Goal: Task Accomplishment & Management: Use online tool/utility

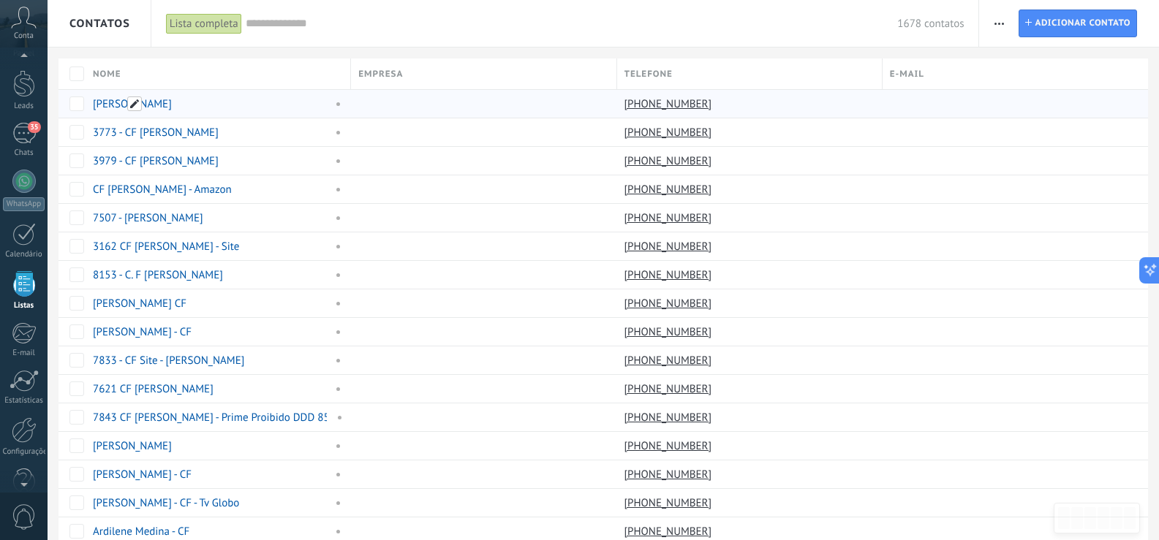
click at [133, 105] on span at bounding box center [134, 103] width 15 height 15
click at [140, 63] on div "Nome" at bounding box center [218, 73] width 265 height 31
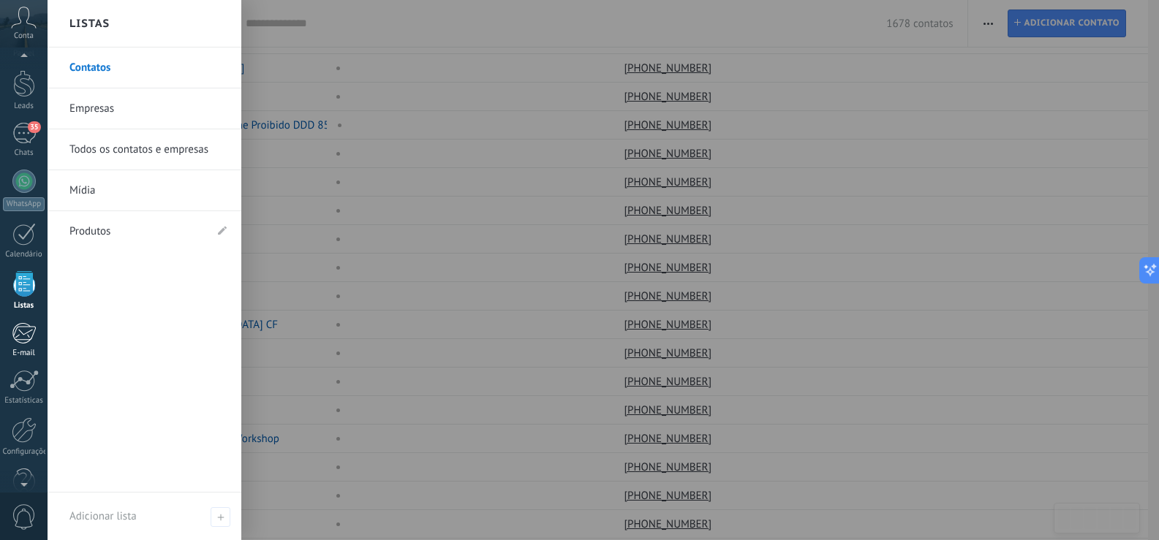
scroll to position [68, 0]
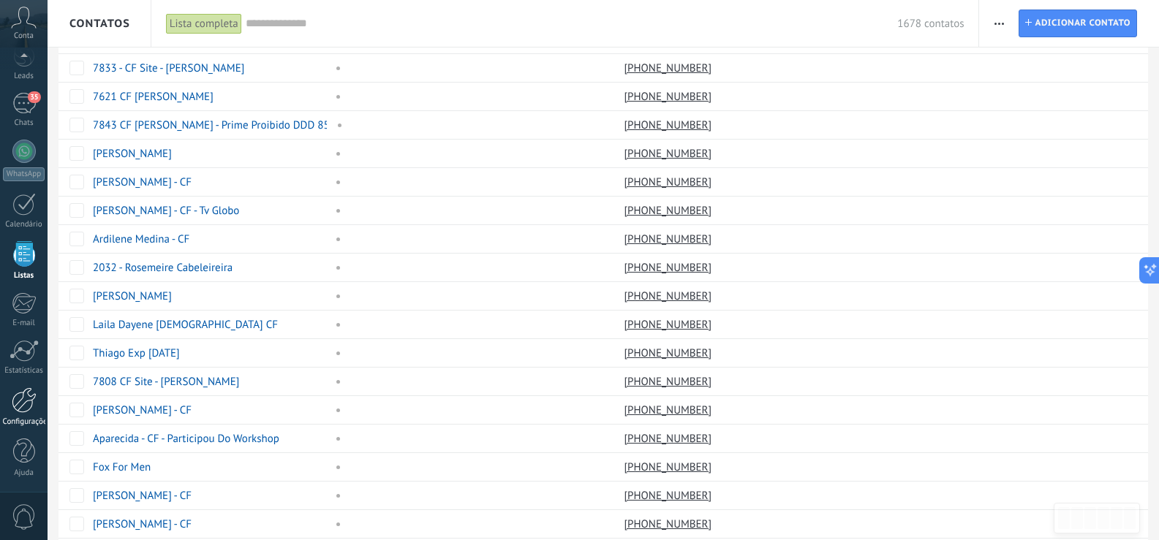
click at [26, 405] on div at bounding box center [24, 400] width 25 height 26
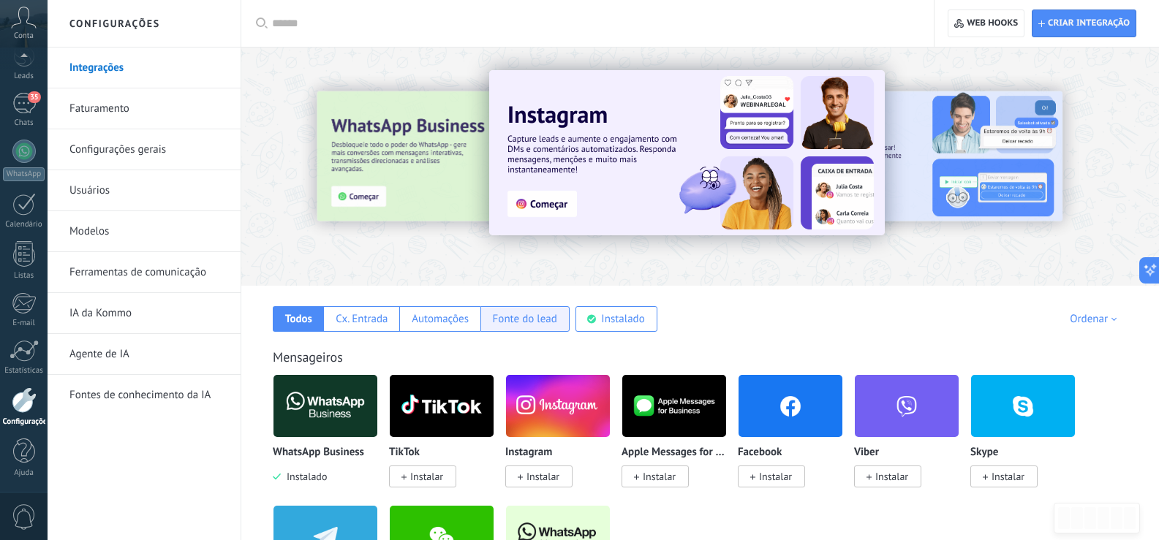
click at [541, 323] on div "Fonte do lead" at bounding box center [525, 319] width 64 height 14
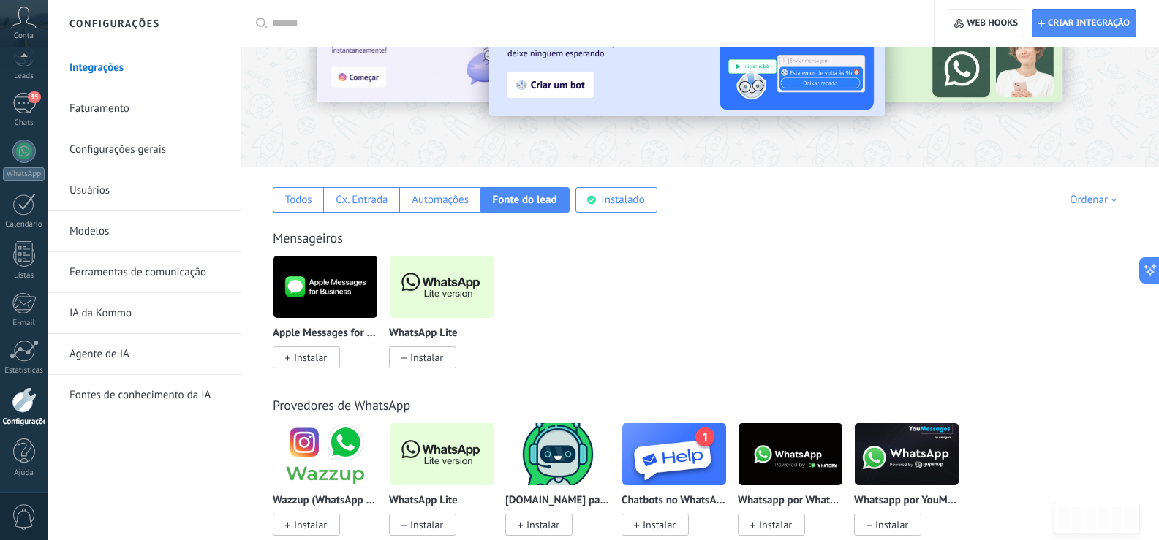
scroll to position [146, 0]
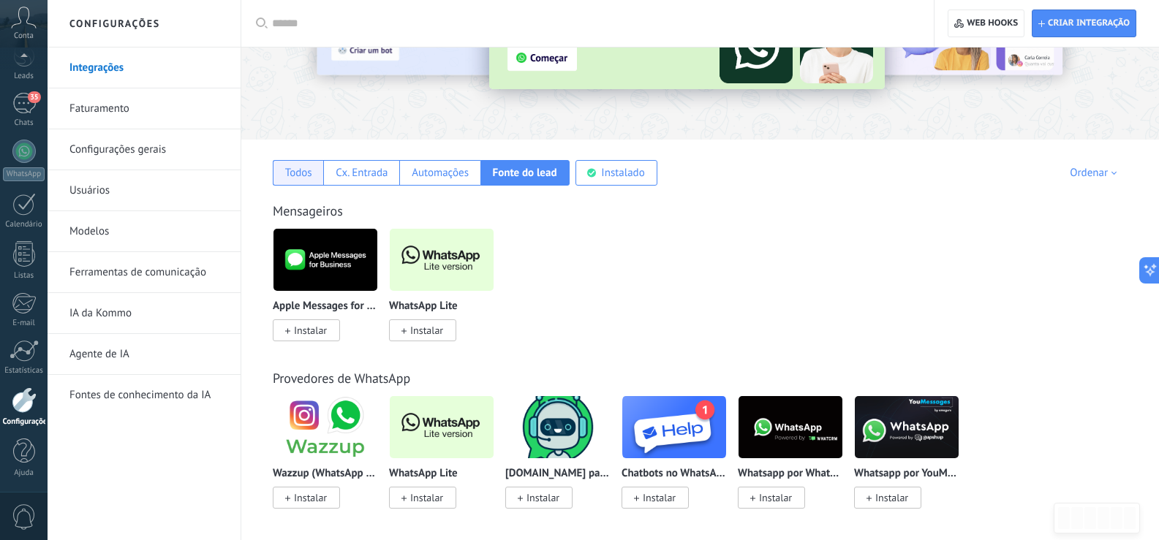
click at [305, 176] on div "Todos" at bounding box center [298, 173] width 27 height 14
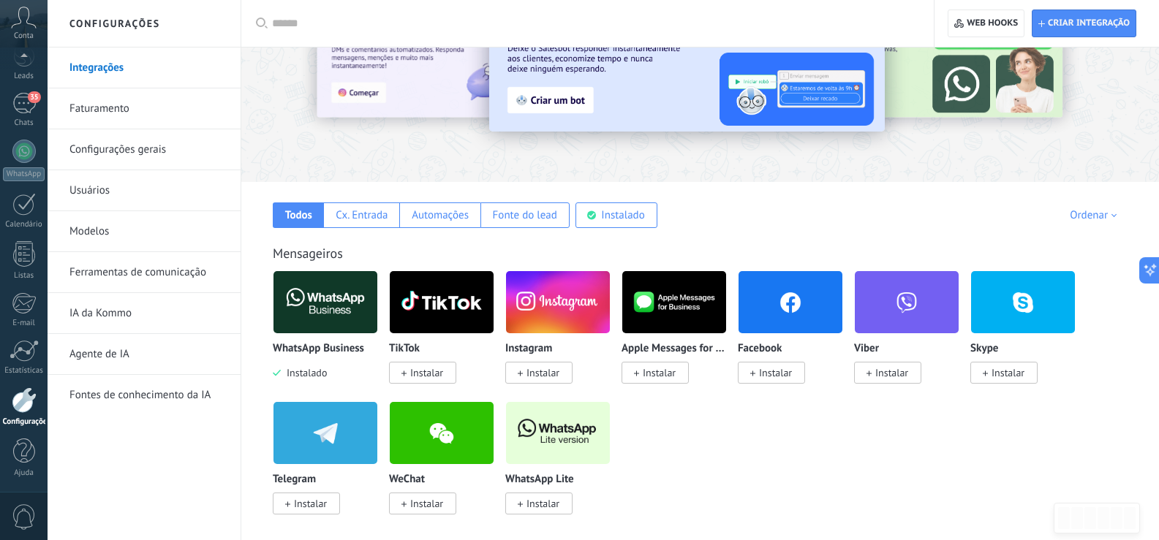
scroll to position [0, 0]
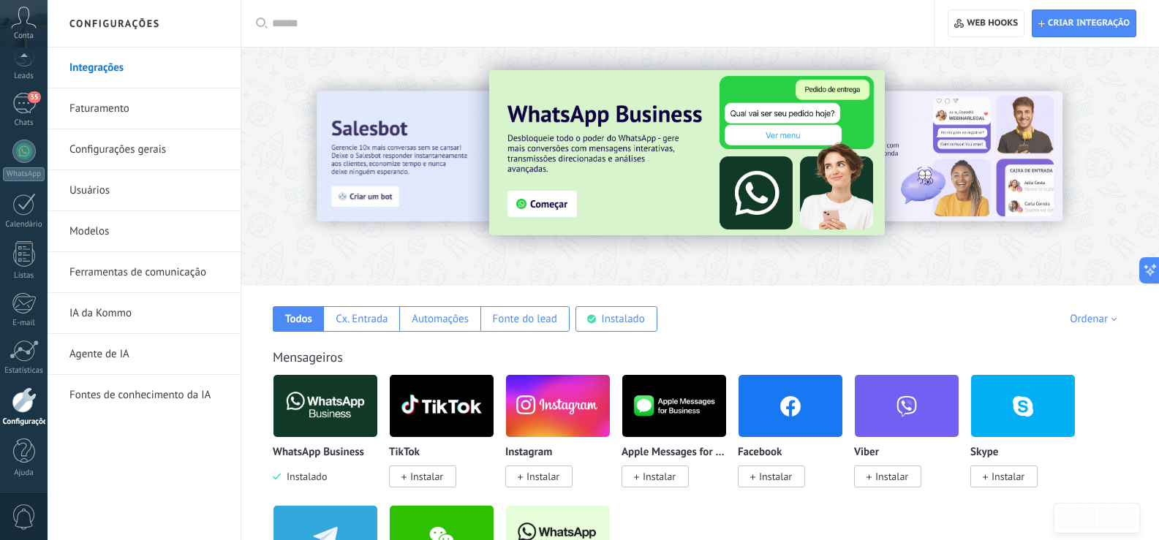
click at [106, 149] on link "Configurações gerais" at bounding box center [147, 149] width 156 height 41
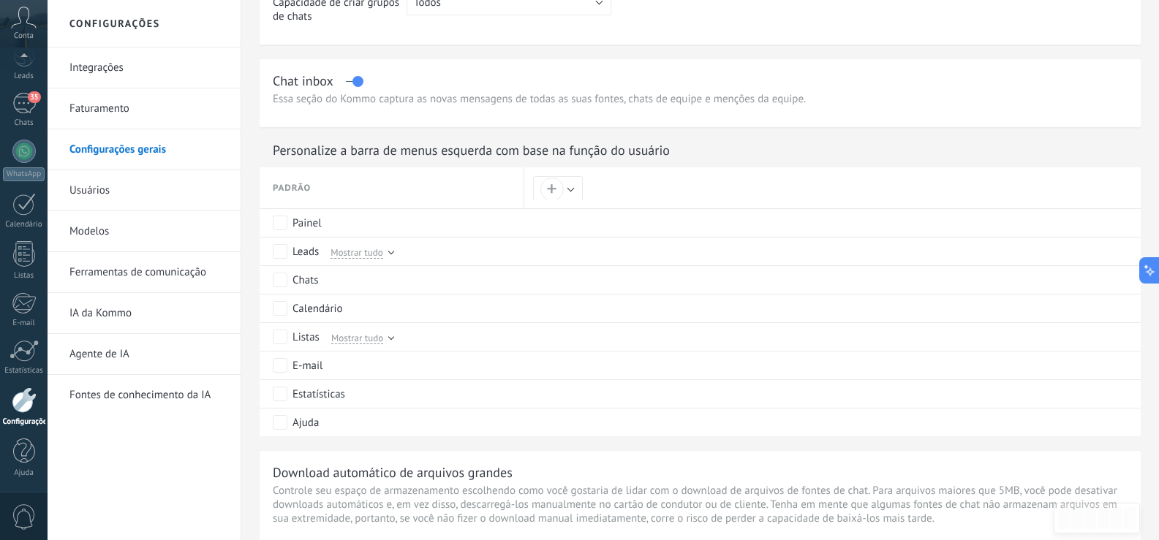
scroll to position [658, 0]
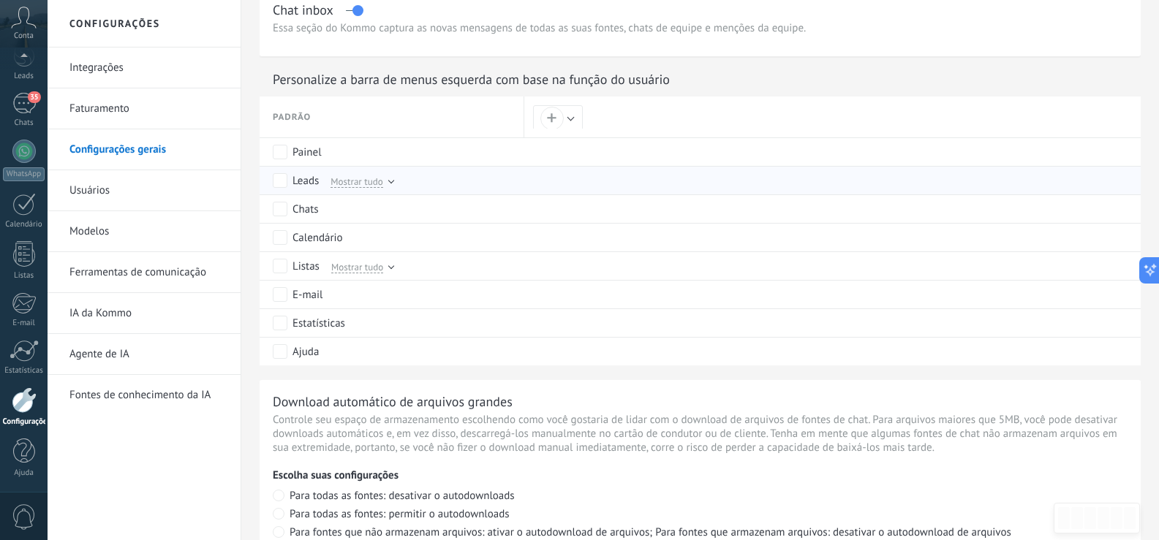
click at [382, 180] on span "Mostrar tudo" at bounding box center [356, 181] width 52 height 13
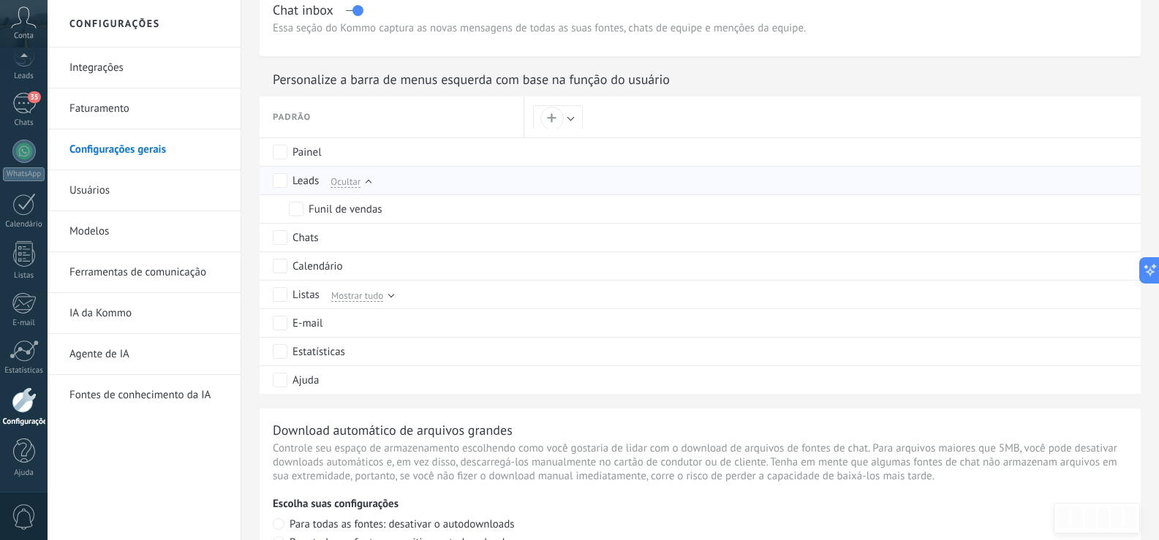
click at [367, 182] on div at bounding box center [368, 183] width 6 height 6
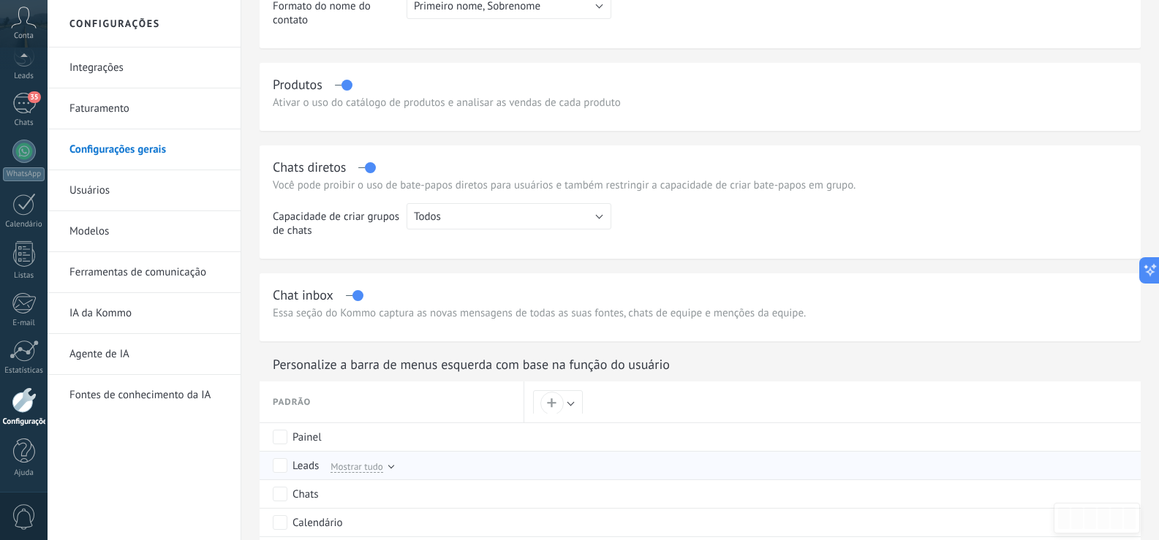
scroll to position [365, 0]
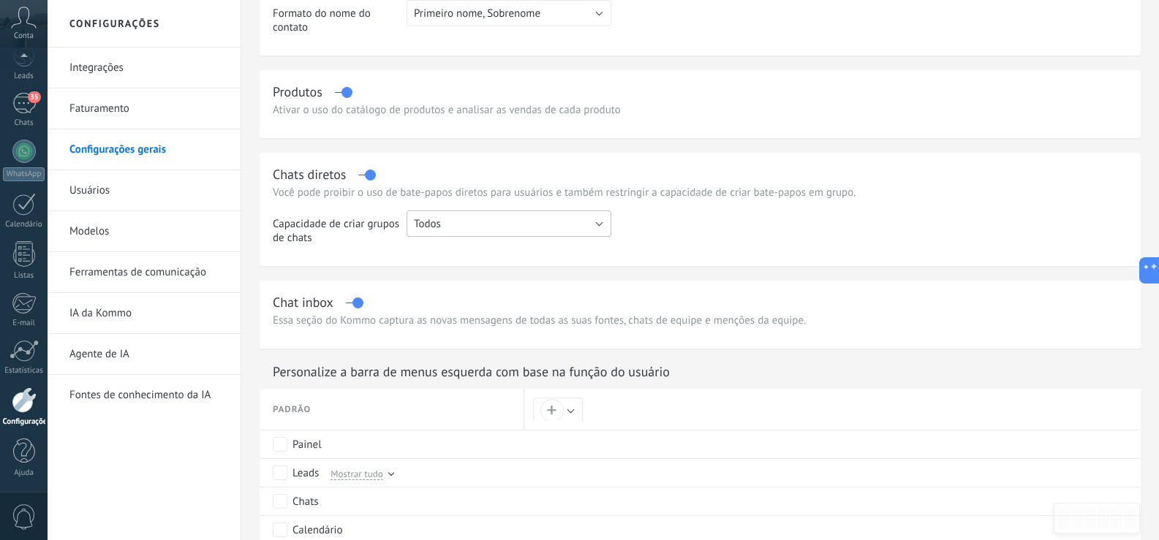
click at [470, 219] on button "Todos" at bounding box center [508, 224] width 205 height 26
click at [470, 219] on span "Todos" at bounding box center [502, 224] width 208 height 14
click at [164, 238] on link "Modelos" at bounding box center [147, 231] width 156 height 41
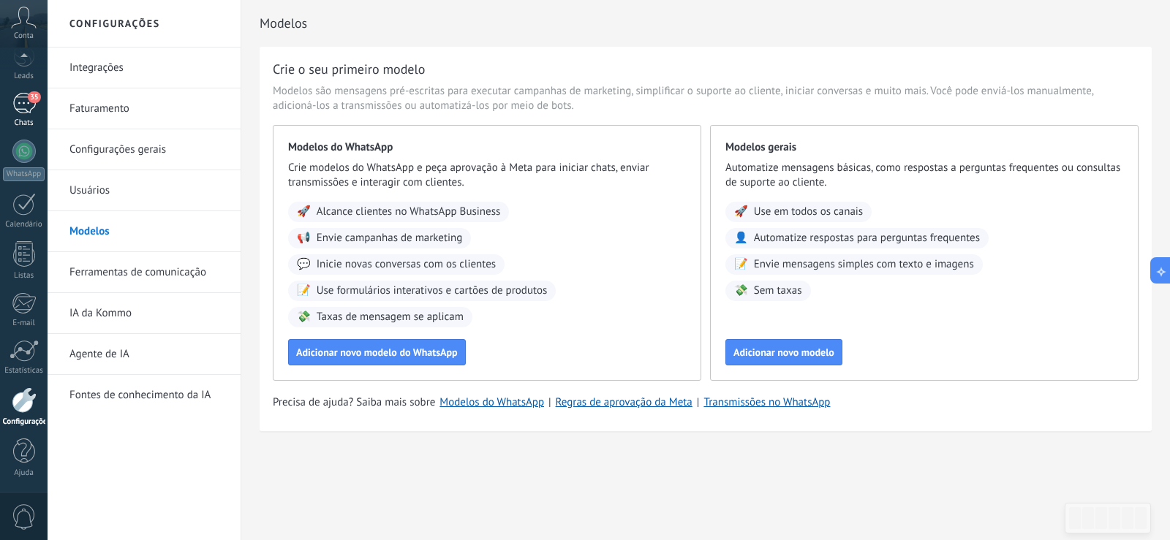
click at [15, 106] on div "35" at bounding box center [23, 103] width 23 height 21
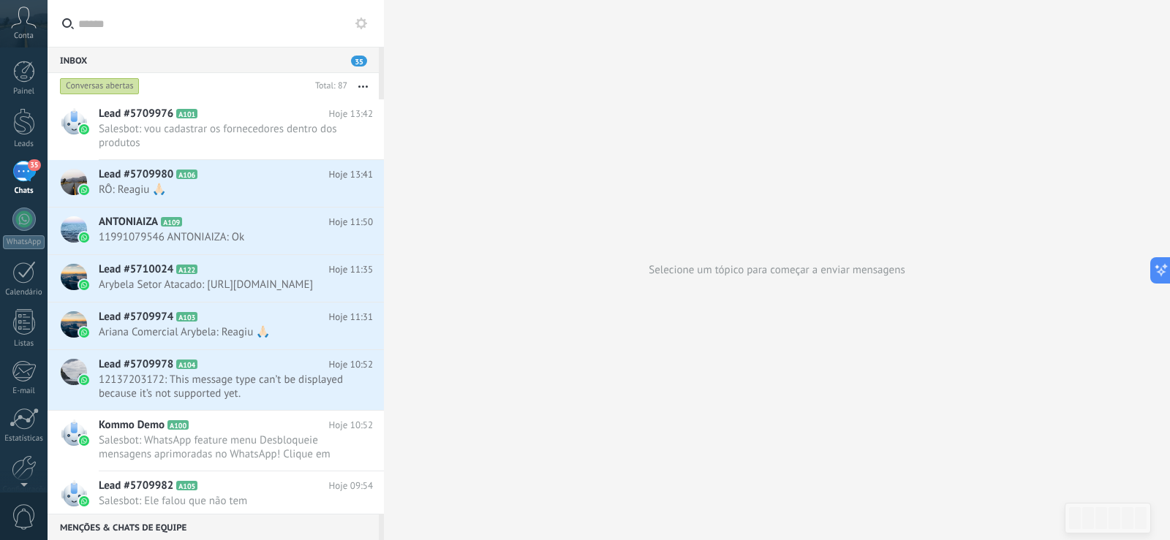
click at [361, 54] on div "Inbox 35" at bounding box center [213, 60] width 331 height 26
click at [360, 58] on span "35" at bounding box center [359, 61] width 16 height 11
click at [364, 18] on icon at bounding box center [361, 24] width 12 height 12
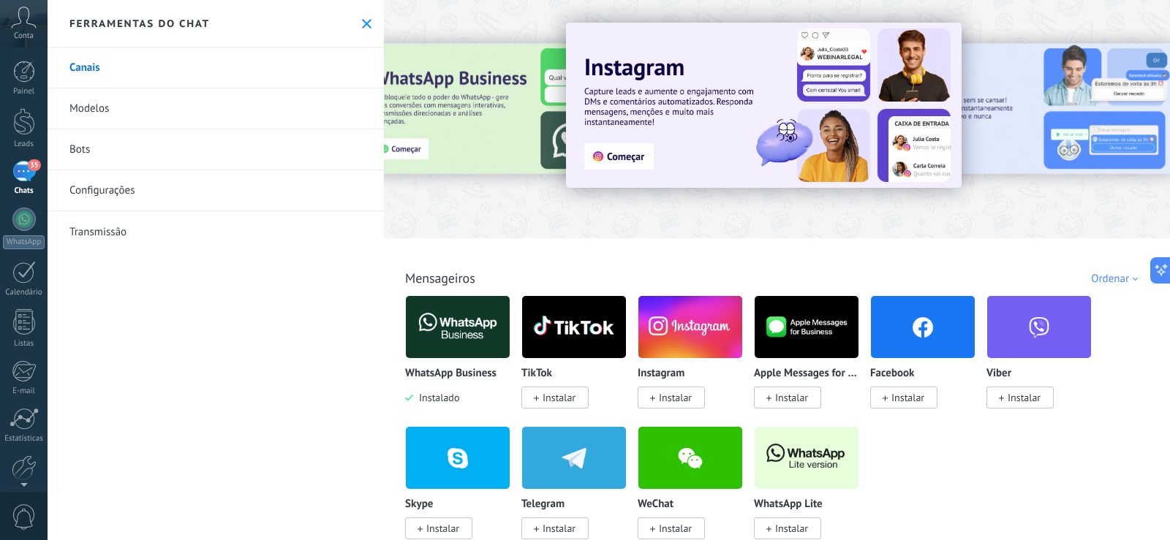
click at [364, 19] on icon at bounding box center [367, 24] width 10 height 10
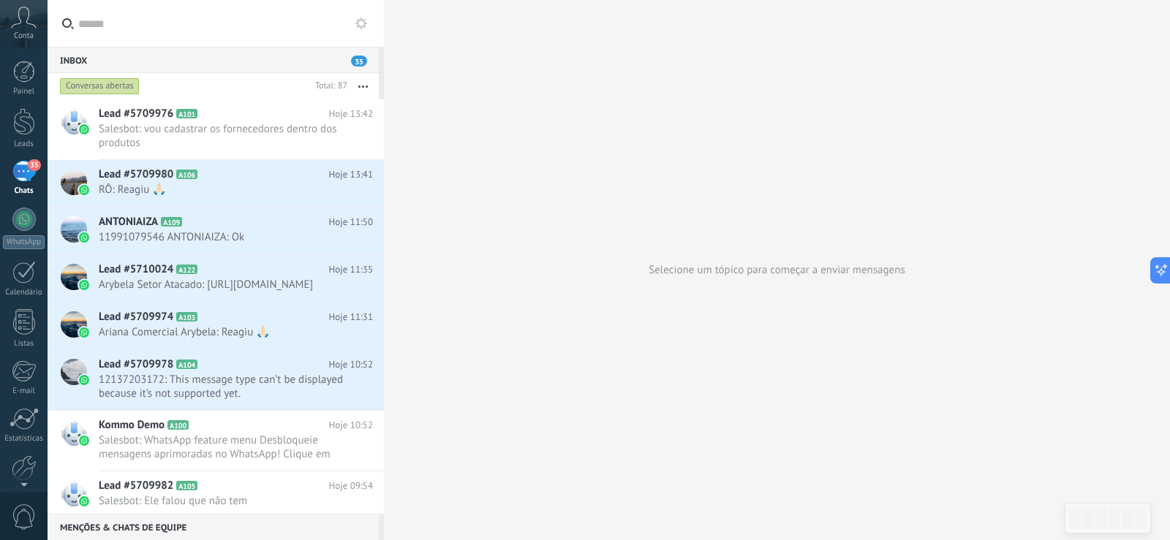
click at [108, 81] on div "Conversas abertas" at bounding box center [100, 86] width 80 height 18
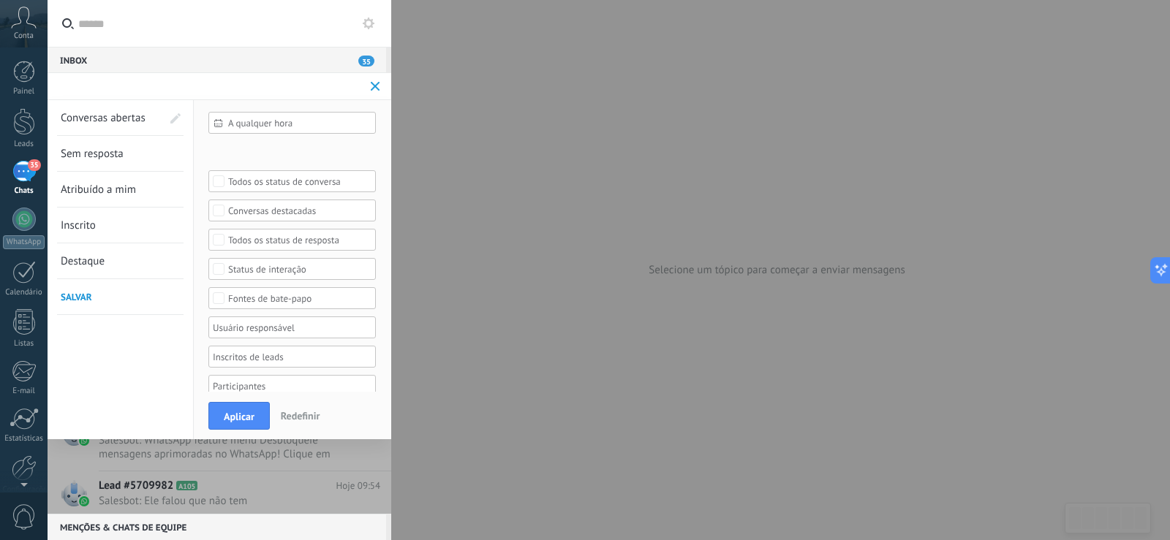
click at [235, 412] on span "Aplicar" at bounding box center [239, 417] width 31 height 10
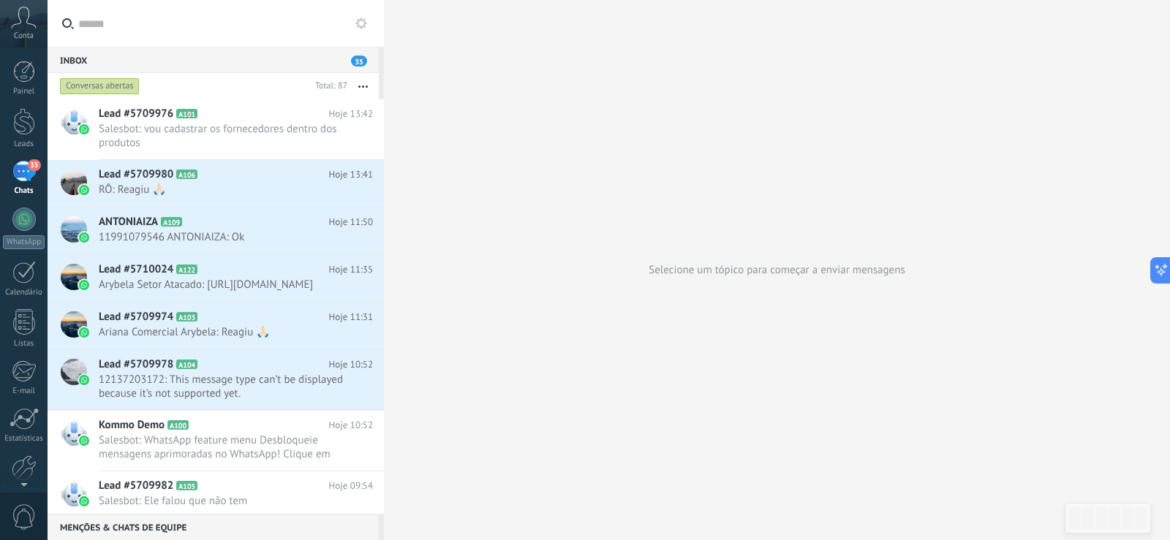
click at [368, 87] on button "button" at bounding box center [362, 86] width 31 height 26
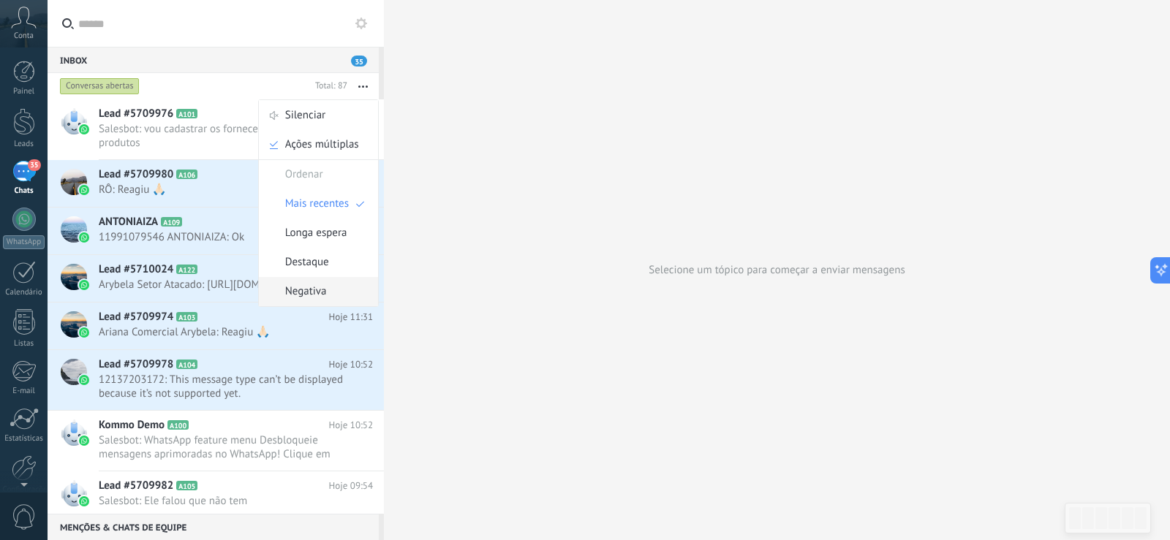
click at [319, 296] on span "Negativa" at bounding box center [306, 291] width 42 height 29
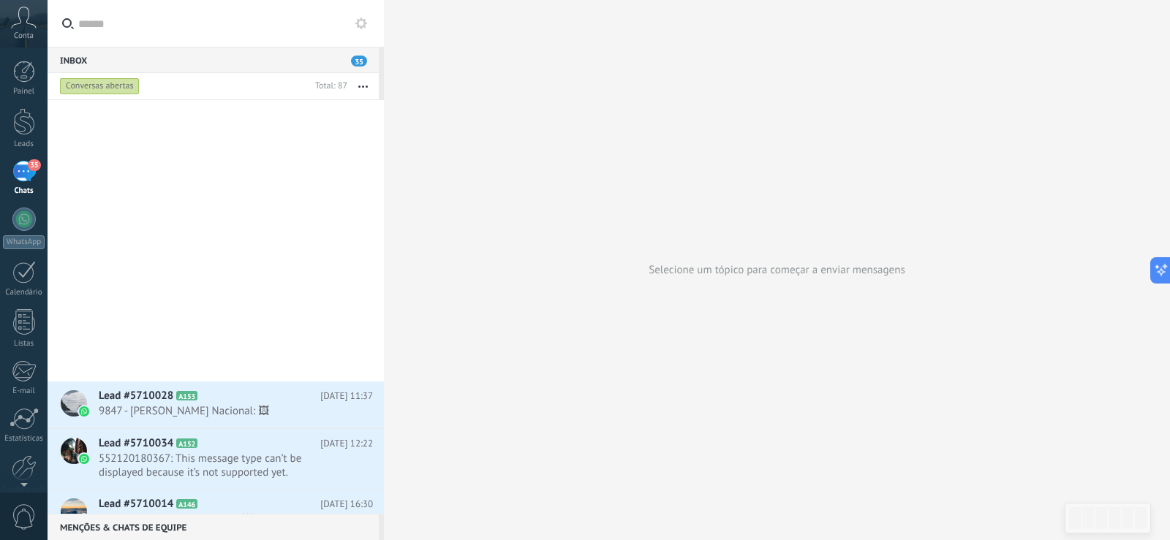
scroll to position [1334, 0]
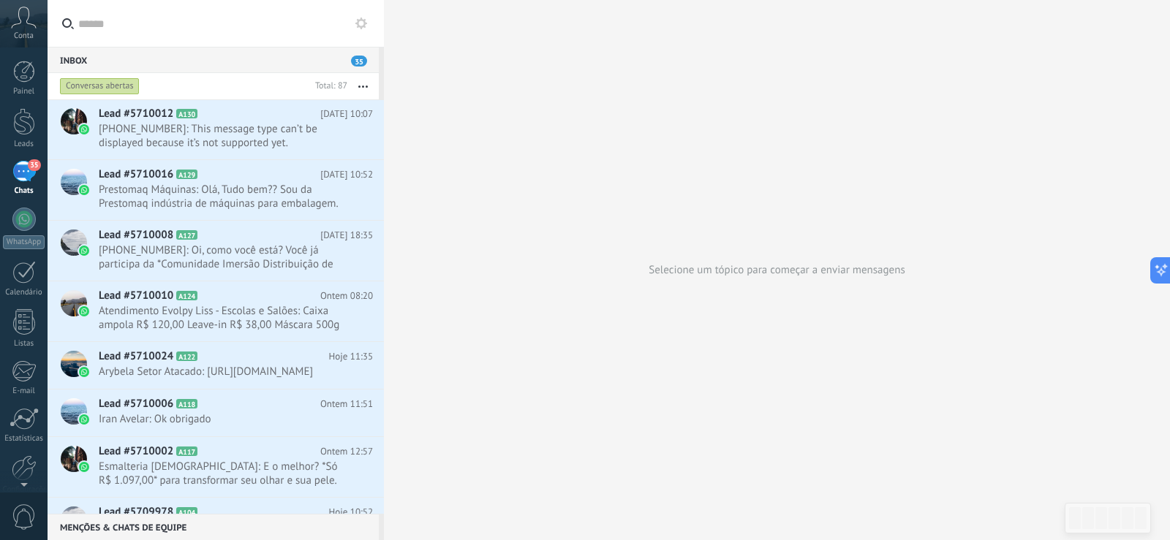
click at [363, 87] on use "button" at bounding box center [363, 87] width 10 height 2
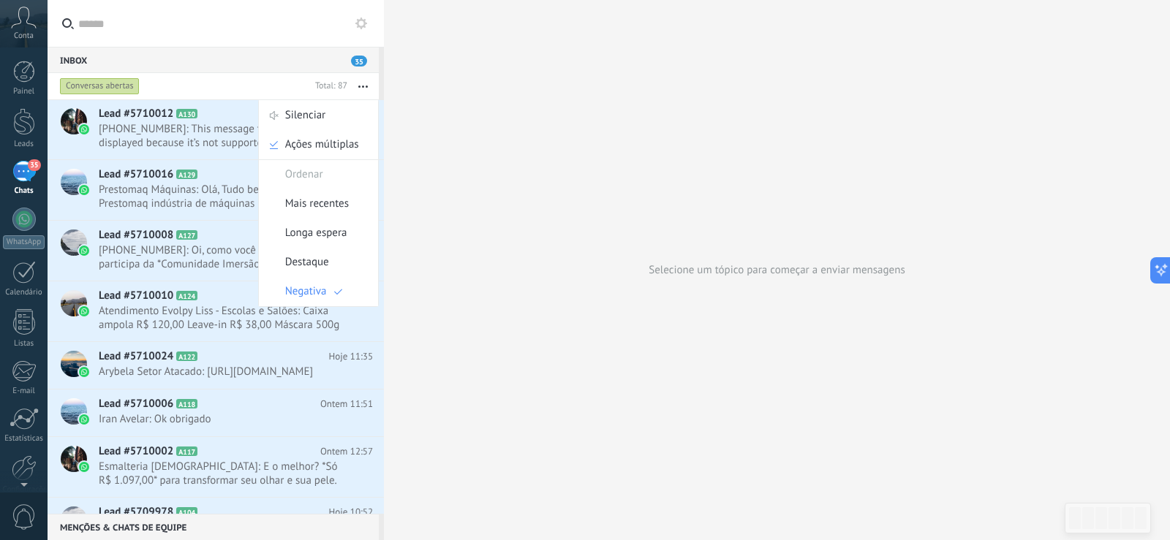
click at [297, 173] on span "Ordenar" at bounding box center [304, 174] width 38 height 29
click at [330, 200] on span "Mais recentes" at bounding box center [317, 203] width 64 height 29
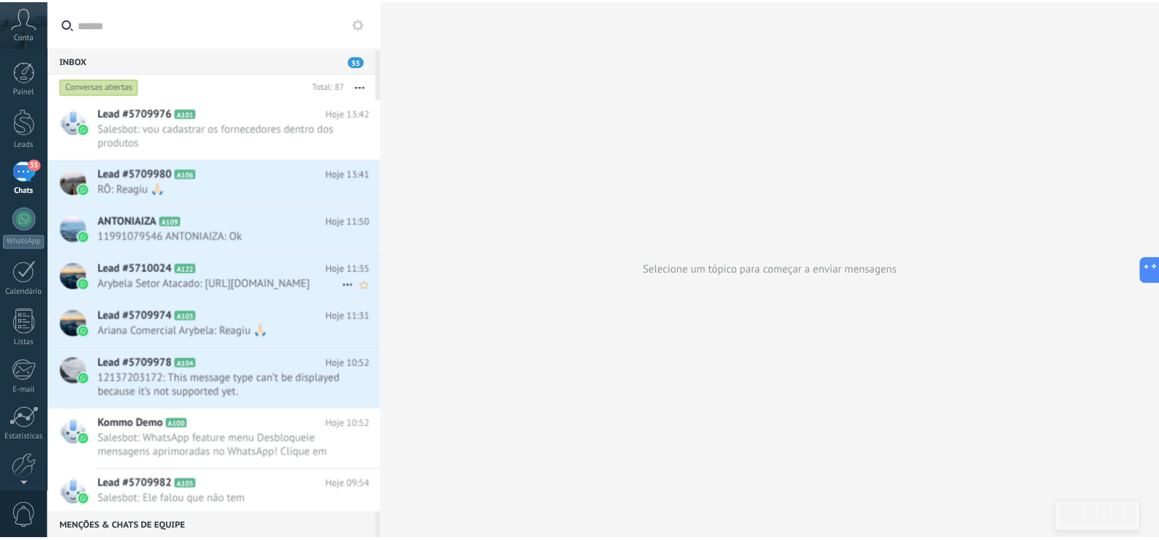
scroll to position [0, 0]
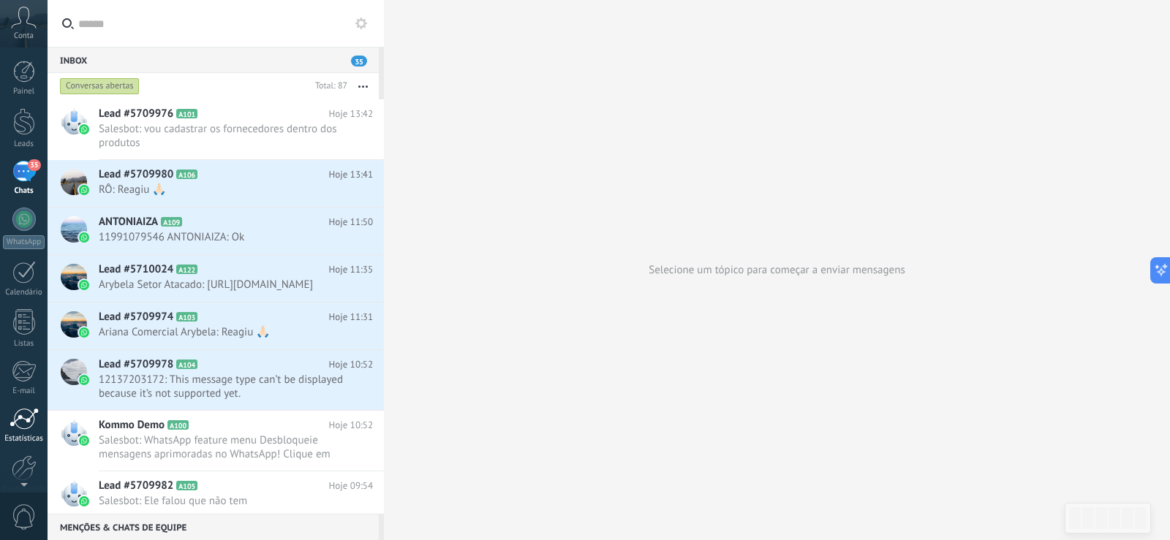
click at [28, 423] on div at bounding box center [24, 419] width 29 height 22
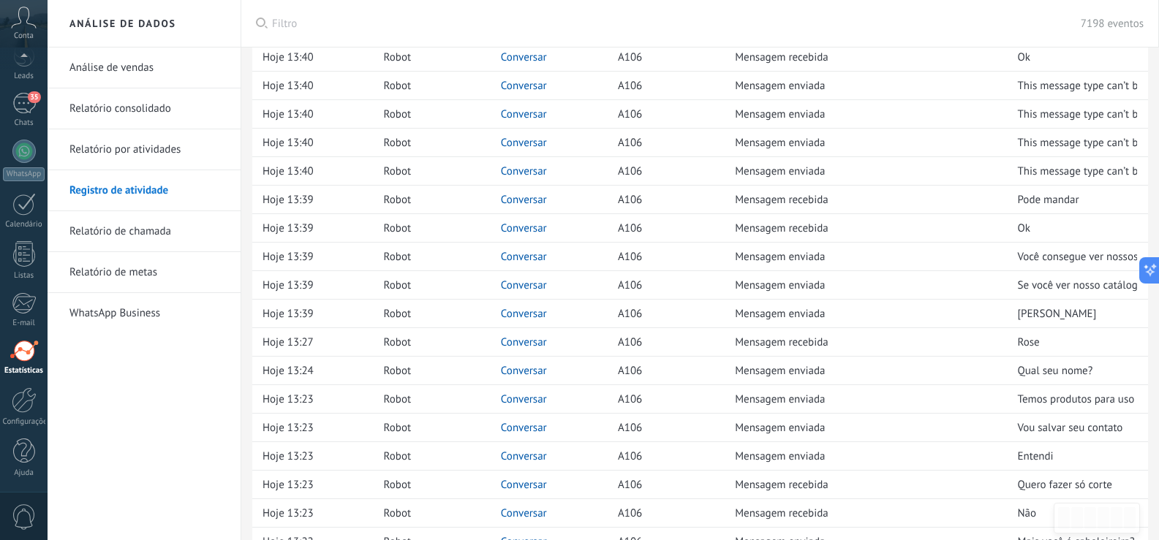
scroll to position [439, 0]
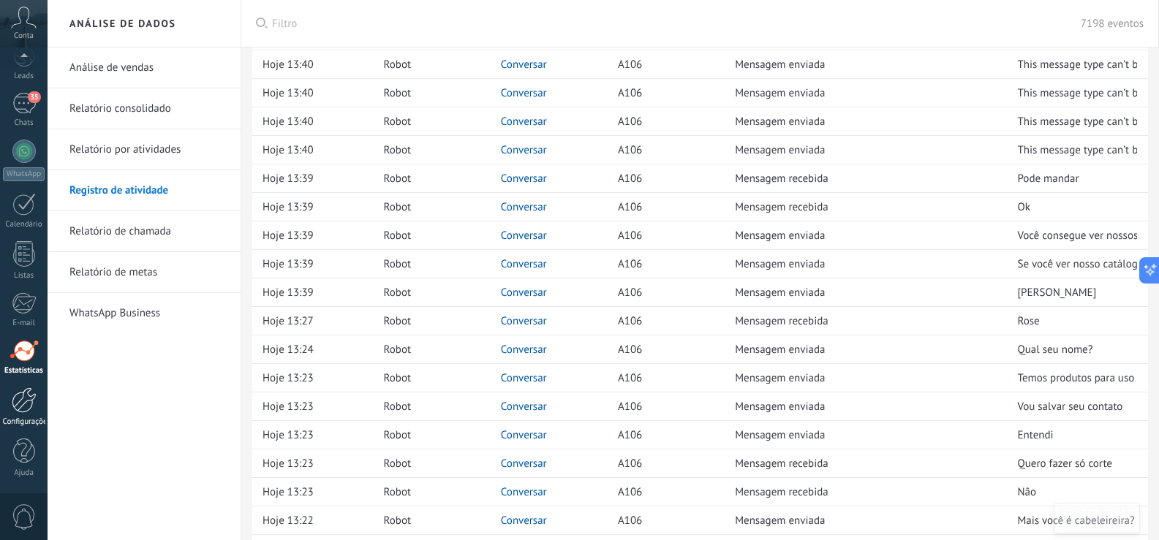
click at [20, 411] on div at bounding box center [24, 400] width 25 height 26
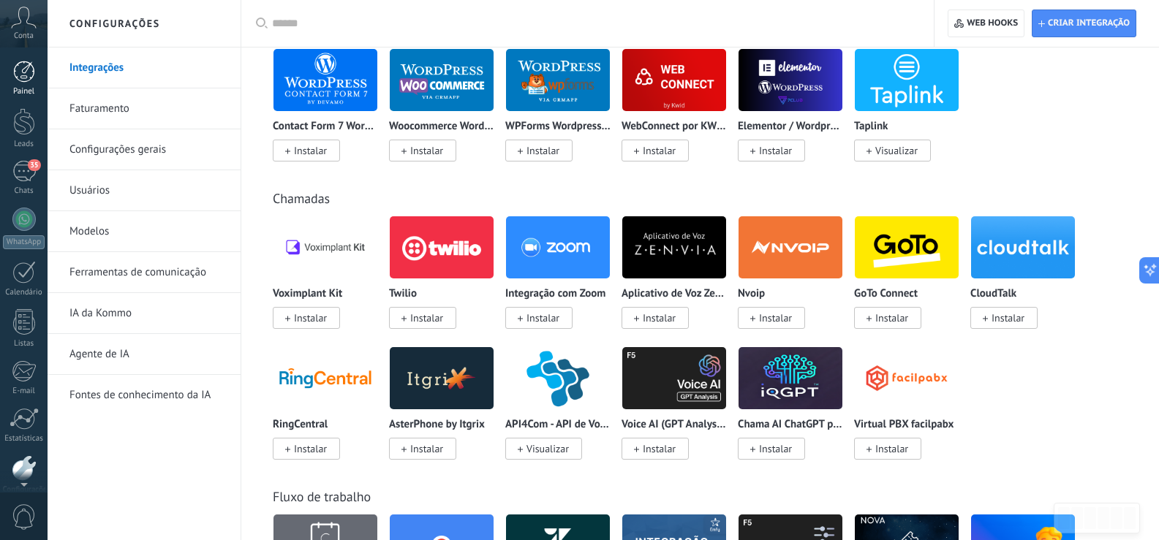
scroll to position [1243, 0]
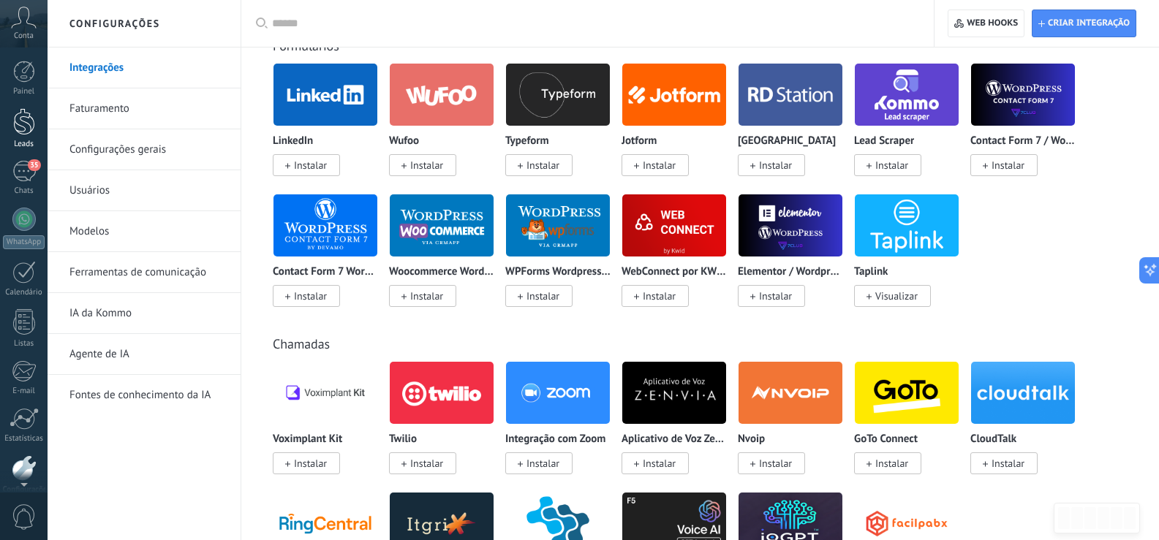
click at [26, 119] on div at bounding box center [24, 121] width 22 height 27
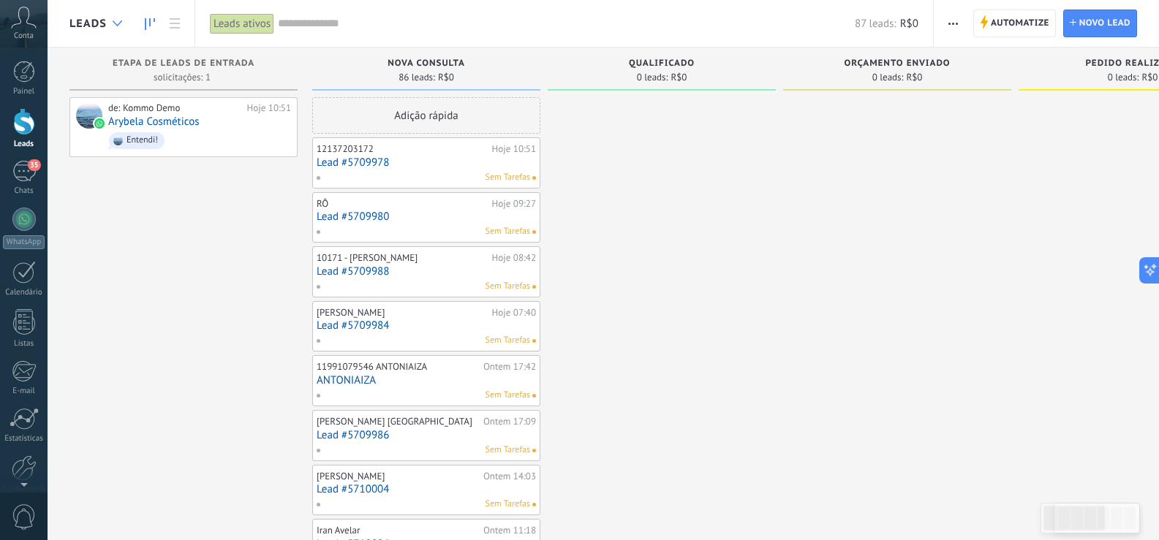
click at [118, 25] on use at bounding box center [118, 23] width 10 height 6
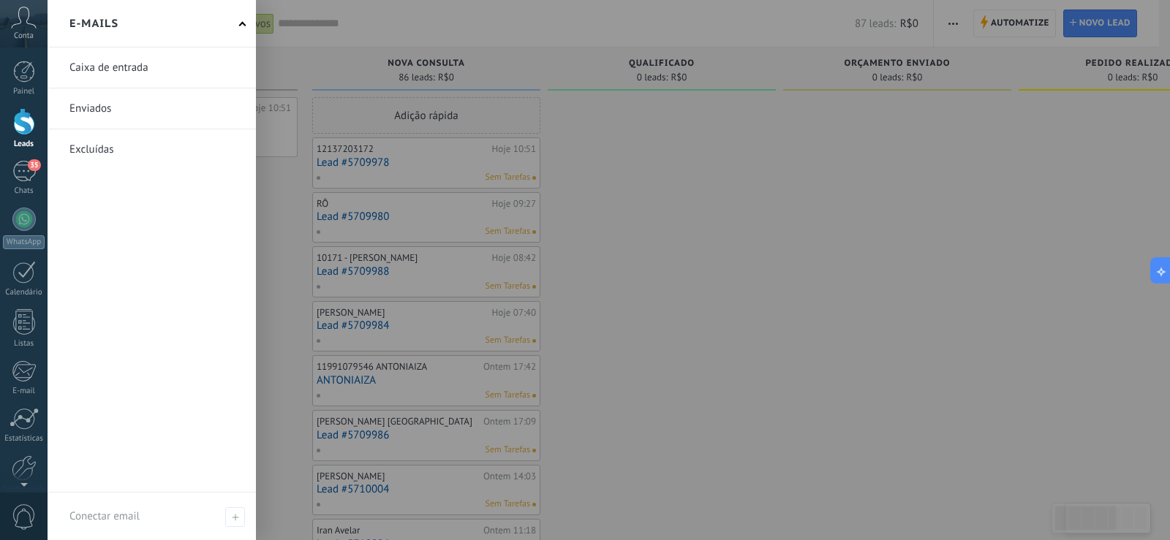
click at [240, 23] on div "E-mails" at bounding box center [152, 24] width 208 height 48
click at [239, 24] on span at bounding box center [242, 24] width 7 height 7
click at [314, 39] on div at bounding box center [633, 270] width 1170 height 540
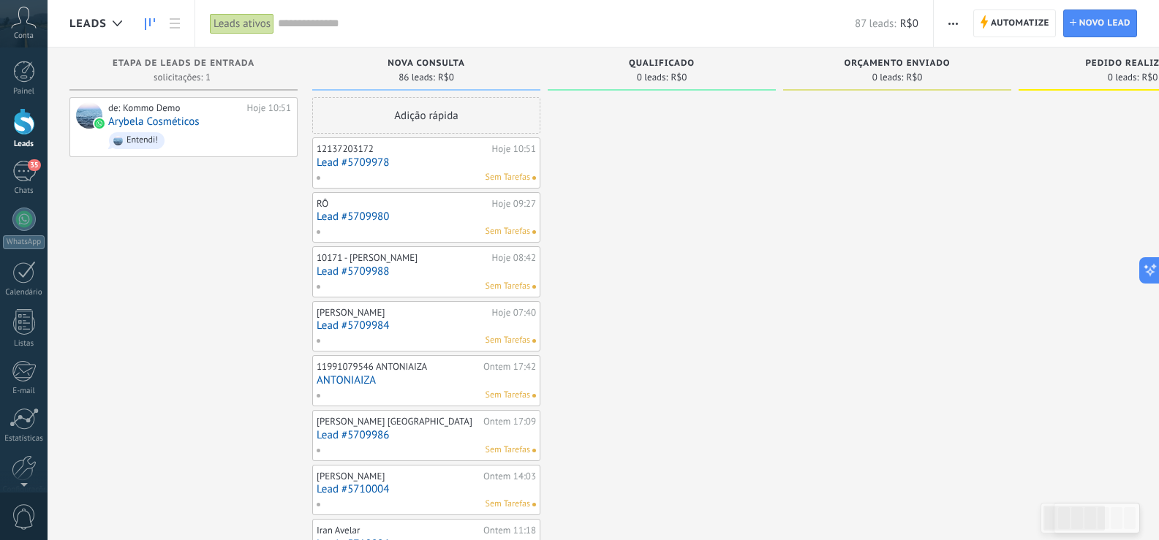
click at [123, 20] on div at bounding box center [117, 24] width 24 height 29
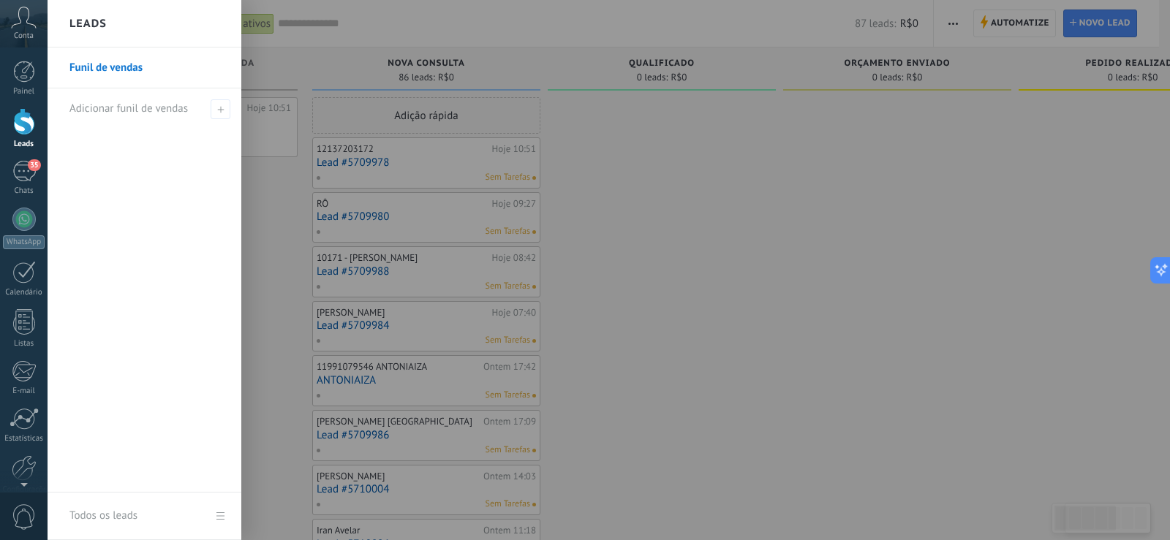
click at [308, 51] on div at bounding box center [633, 270] width 1170 height 540
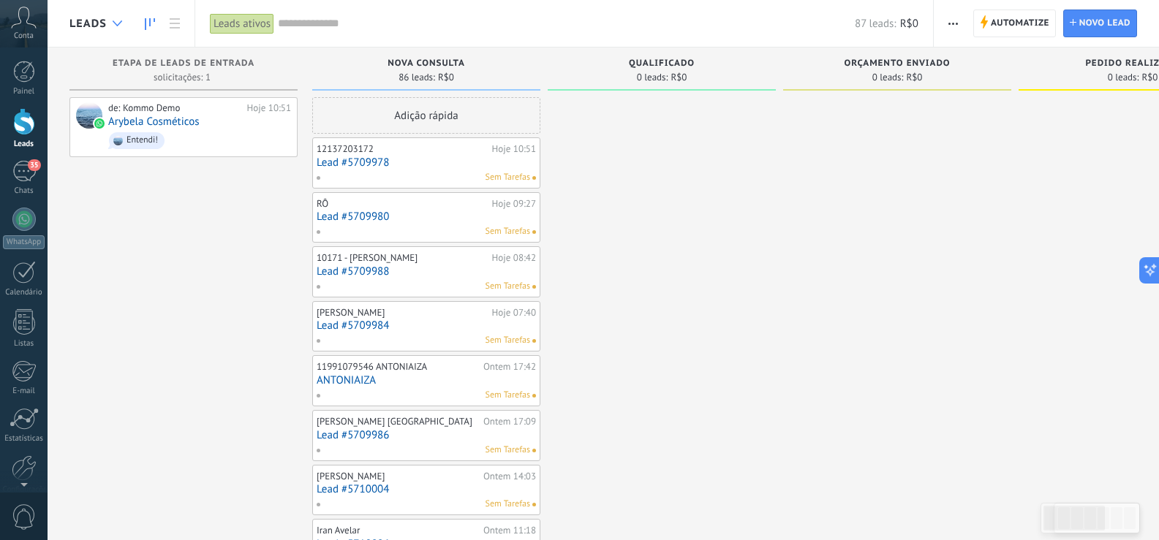
click at [116, 23] on icon at bounding box center [118, 23] width 10 height 6
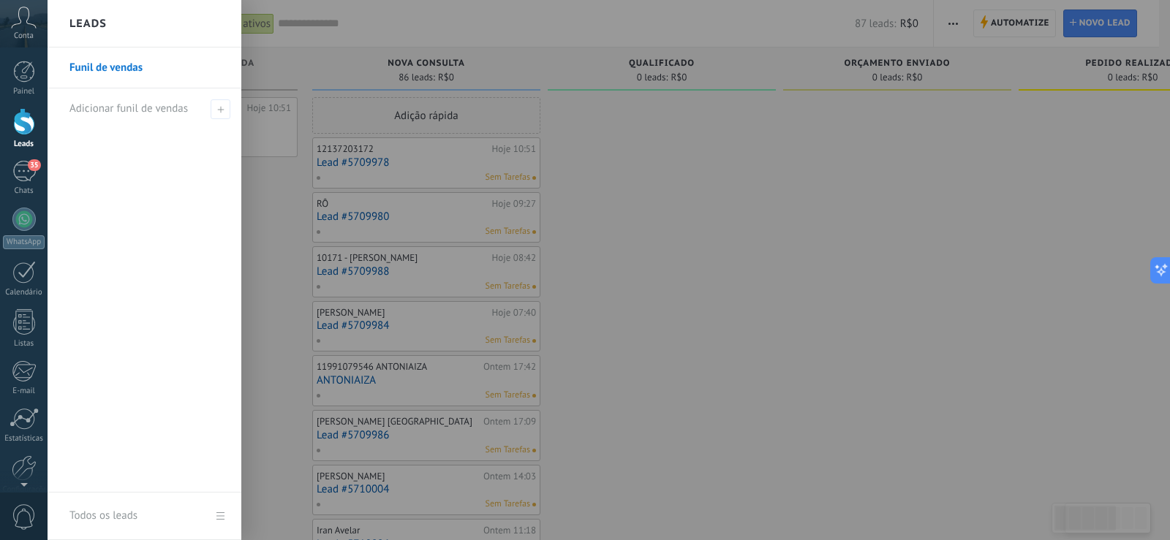
click at [96, 24] on h2 "Leads" at bounding box center [87, 24] width 37 height 46
drag, startPoint x: 363, startPoint y: 61, endPoint x: 330, endPoint y: 56, distance: 33.3
click at [358, 61] on div at bounding box center [633, 270] width 1170 height 540
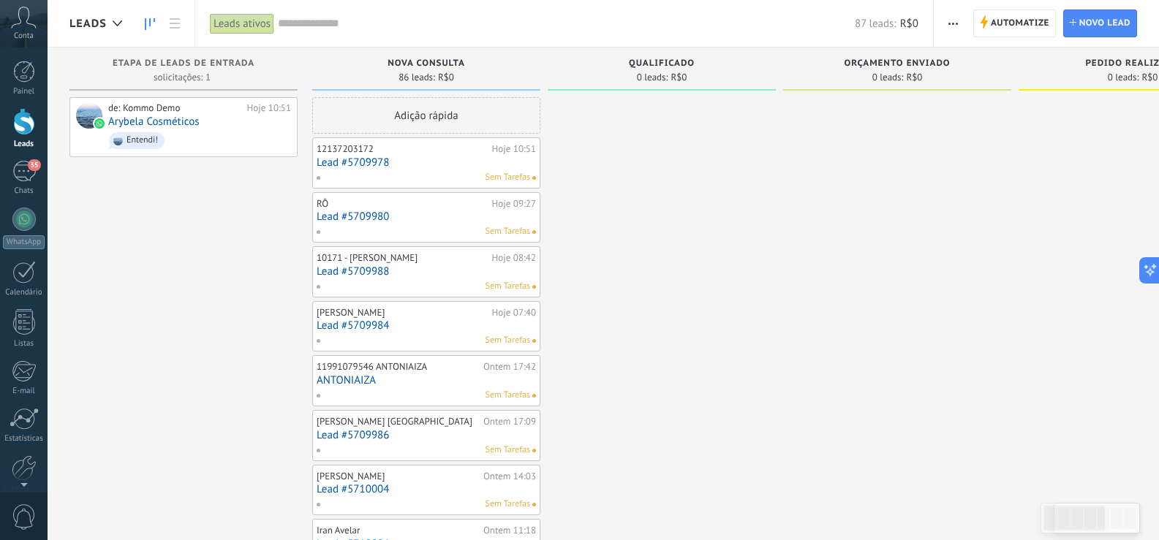
click at [73, 23] on span "Leads" at bounding box center [87, 24] width 37 height 14
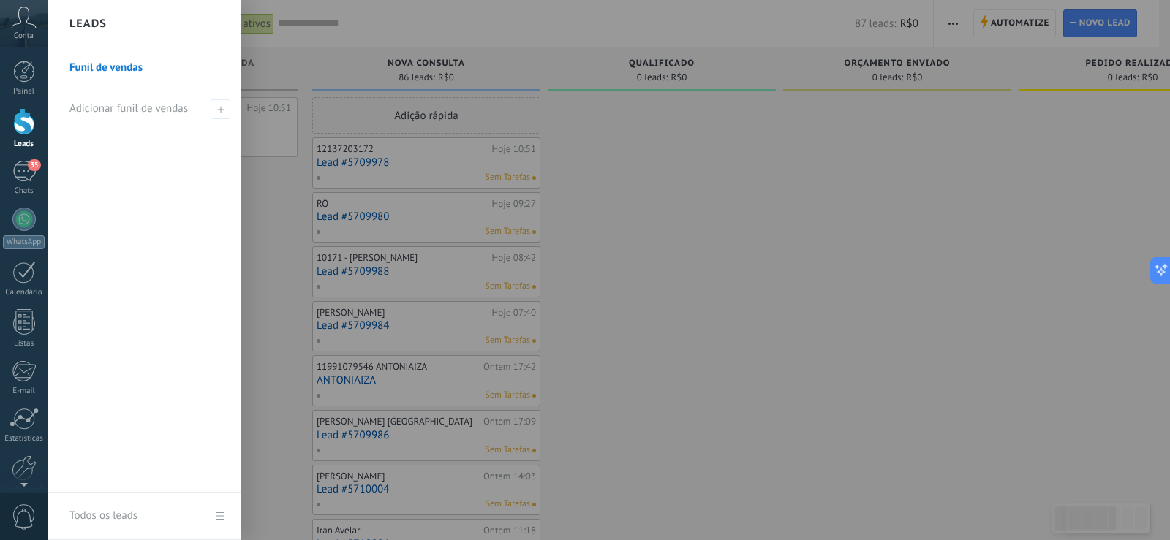
click at [287, 65] on div at bounding box center [633, 270] width 1170 height 540
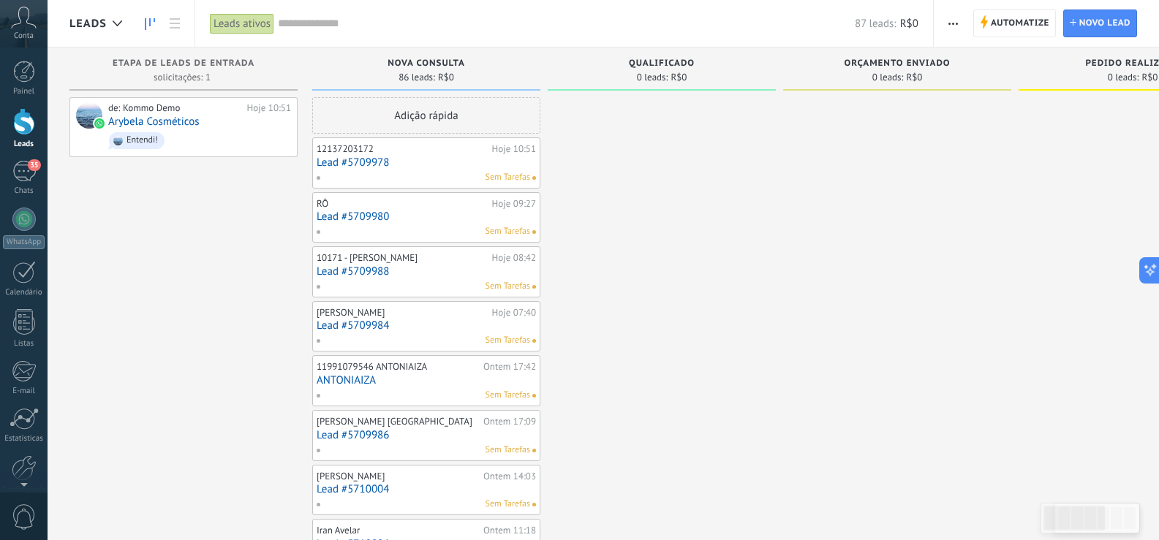
click at [132, 22] on div "Leads" at bounding box center [102, 23] width 67 height 47
click at [153, 25] on icon at bounding box center [150, 24] width 10 height 12
click at [126, 23] on div at bounding box center [117, 24] width 24 height 29
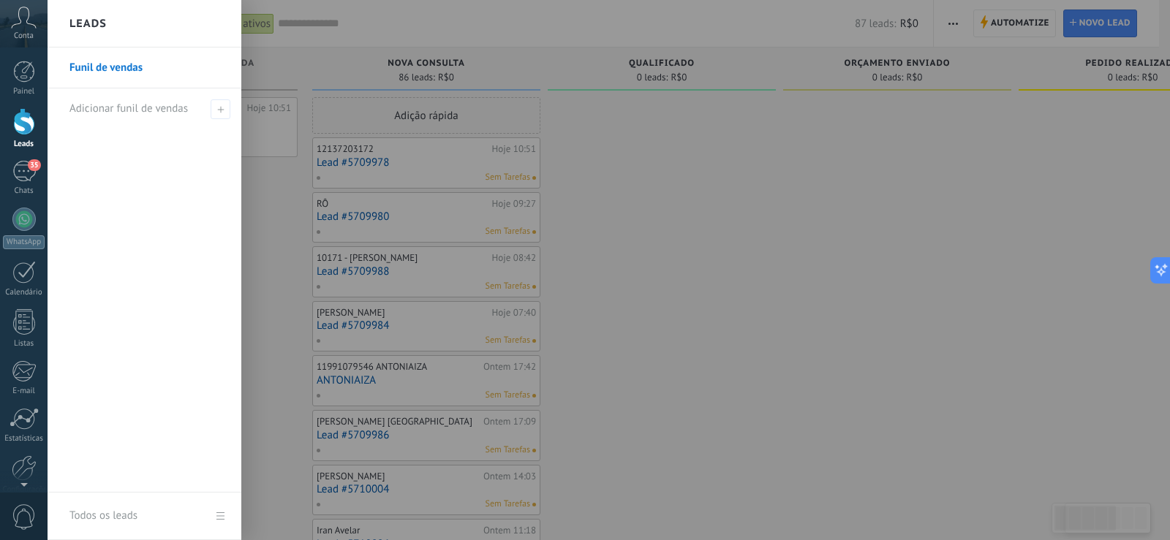
click at [396, 48] on div at bounding box center [633, 270] width 1170 height 540
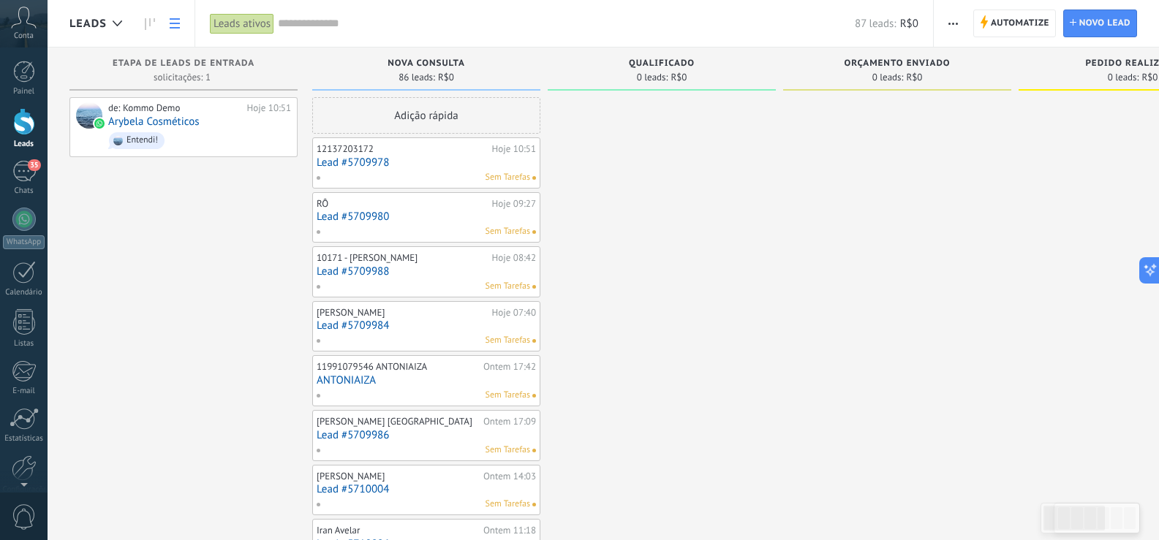
click at [180, 24] on link at bounding box center [174, 24] width 25 height 29
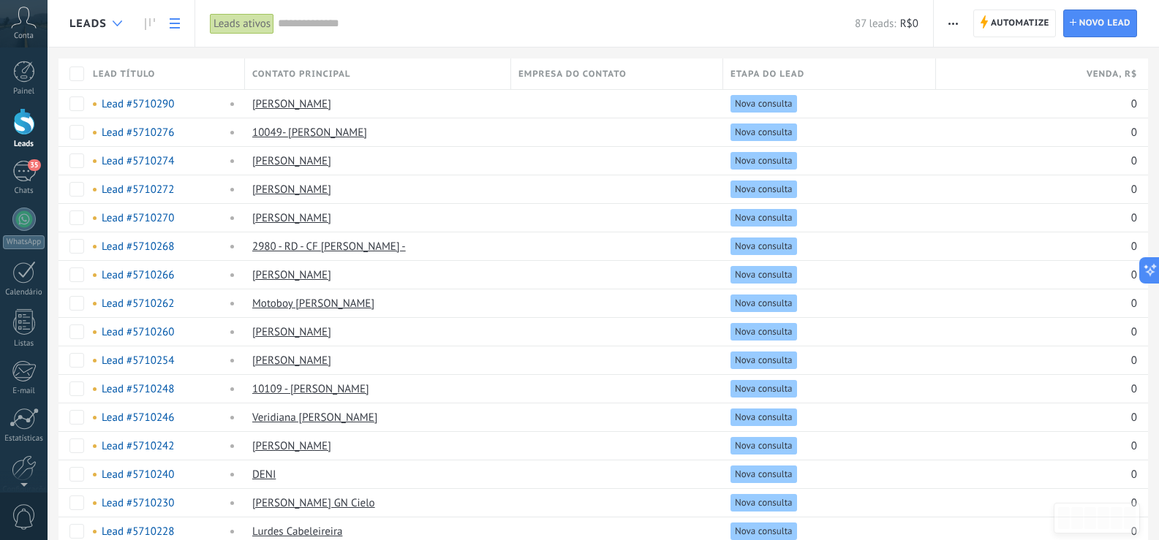
click at [118, 28] on div at bounding box center [117, 24] width 24 height 29
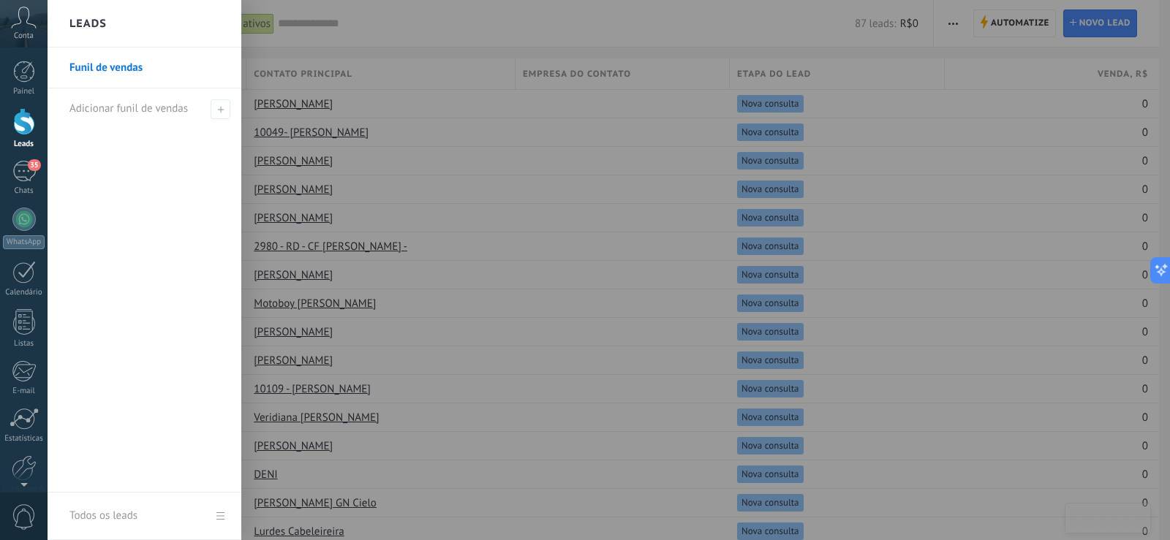
click at [355, 44] on div at bounding box center [633, 270] width 1170 height 540
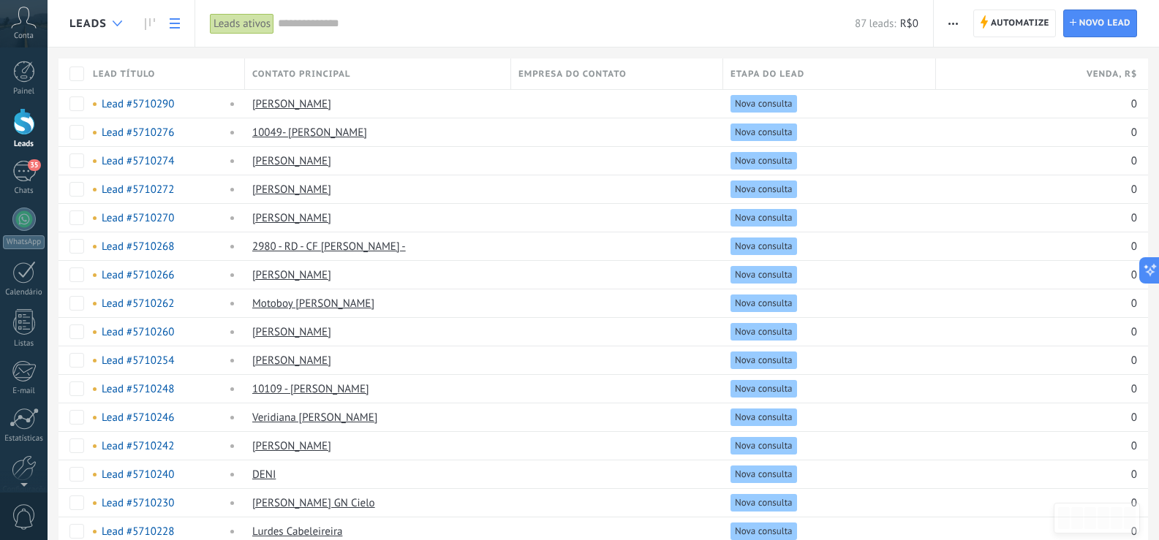
click at [124, 29] on div at bounding box center [117, 24] width 24 height 29
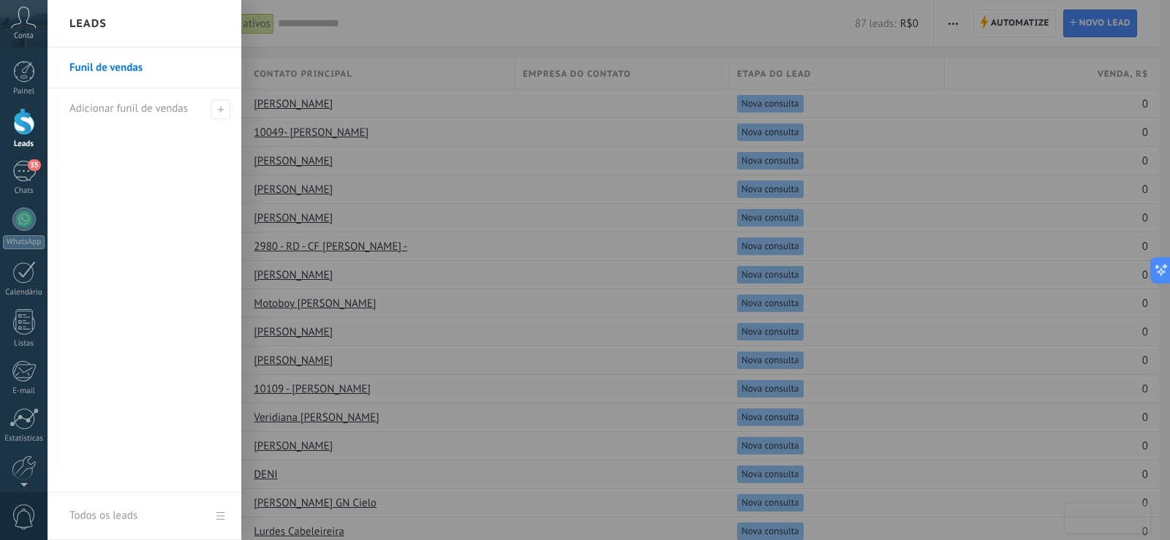
click at [406, 51] on div at bounding box center [633, 270] width 1170 height 540
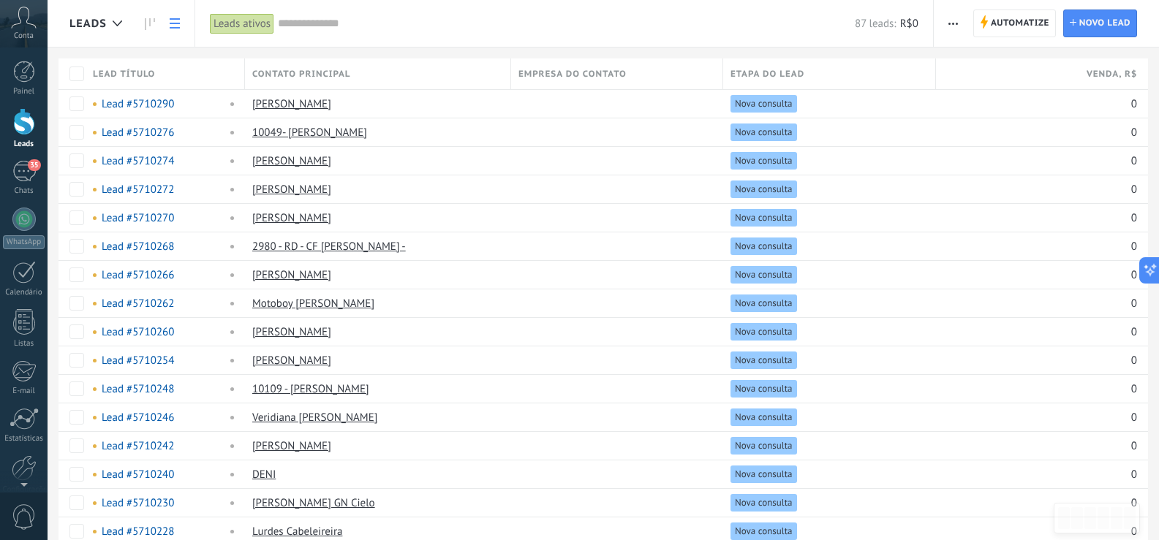
click at [297, 64] on div "Contato principal" at bounding box center [377, 73] width 265 height 31
click at [297, 67] on div "Contato principal" at bounding box center [377, 73] width 265 height 31
click at [297, 68] on span "Contato principal" at bounding box center [301, 74] width 99 height 14
click at [305, 69] on span "Contato principal" at bounding box center [301, 74] width 99 height 14
click at [246, 15] on div "Leads ativos" at bounding box center [242, 23] width 64 height 21
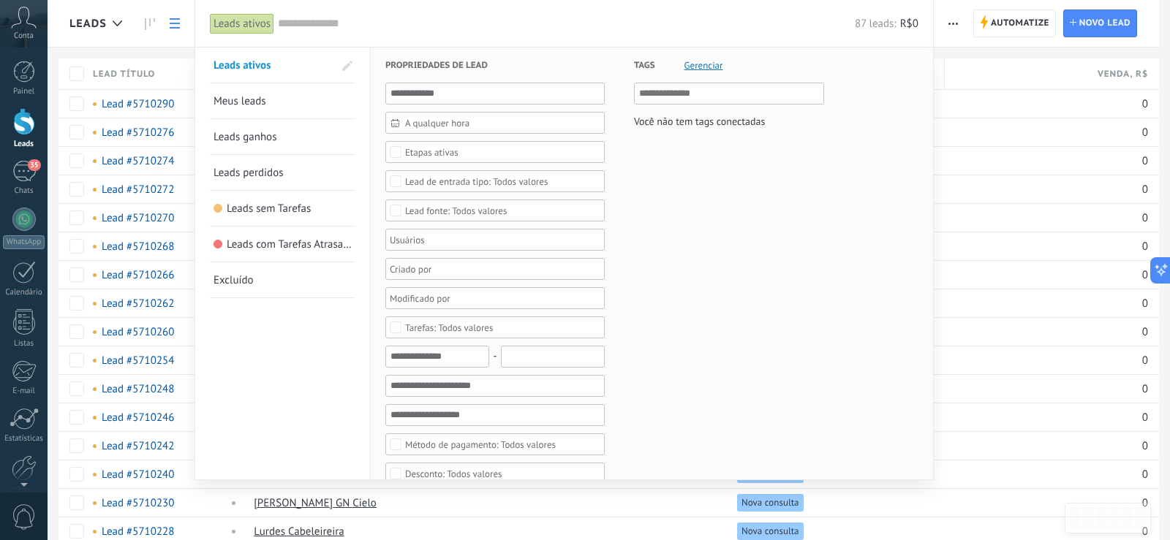
click at [173, 51] on div at bounding box center [585, 270] width 1170 height 540
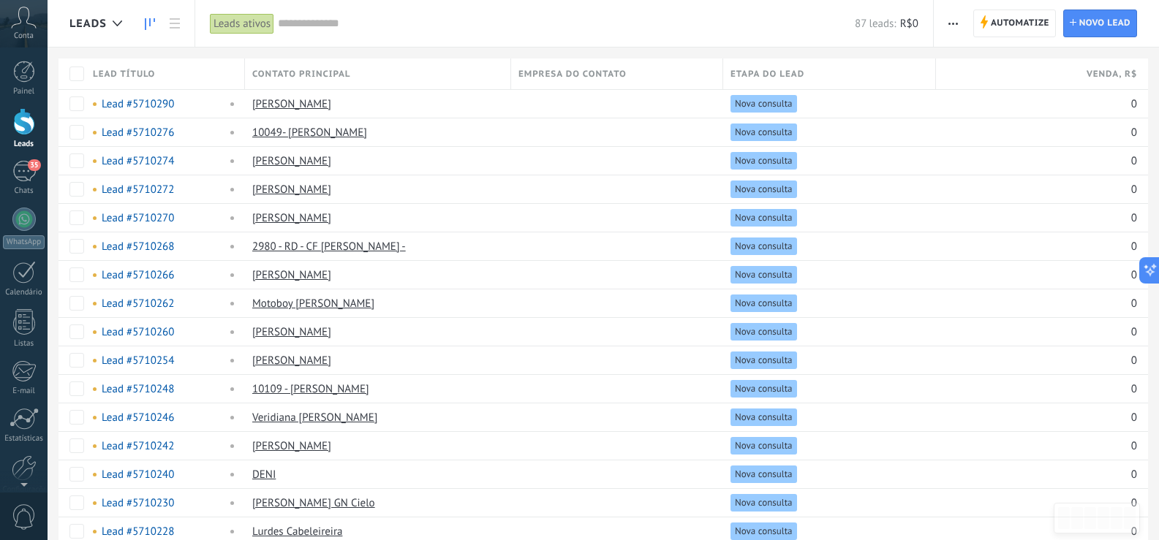
click at [148, 29] on icon at bounding box center [150, 24] width 10 height 12
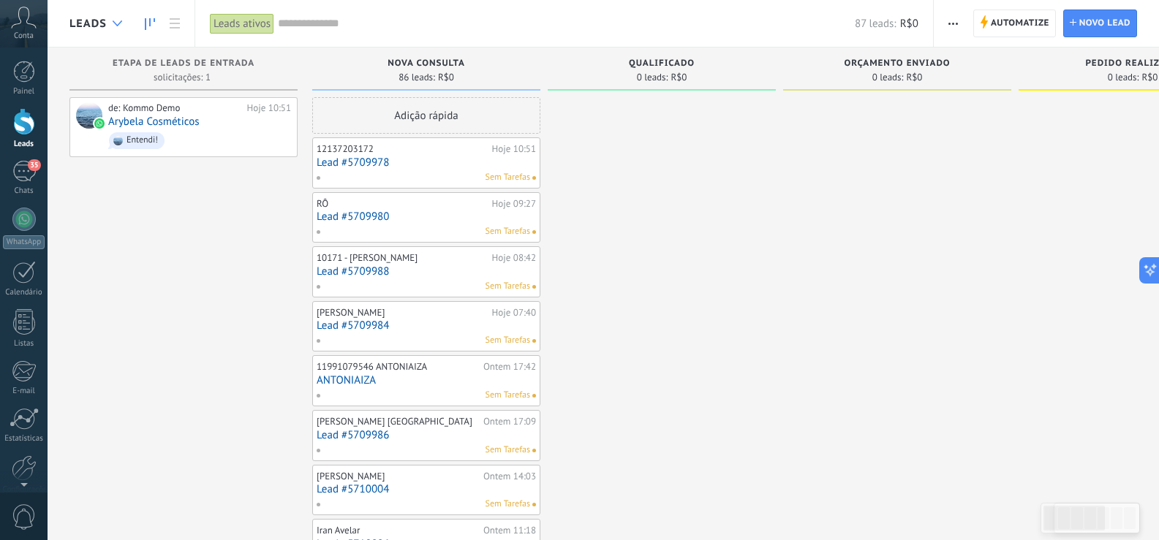
click at [119, 24] on use at bounding box center [118, 23] width 10 height 6
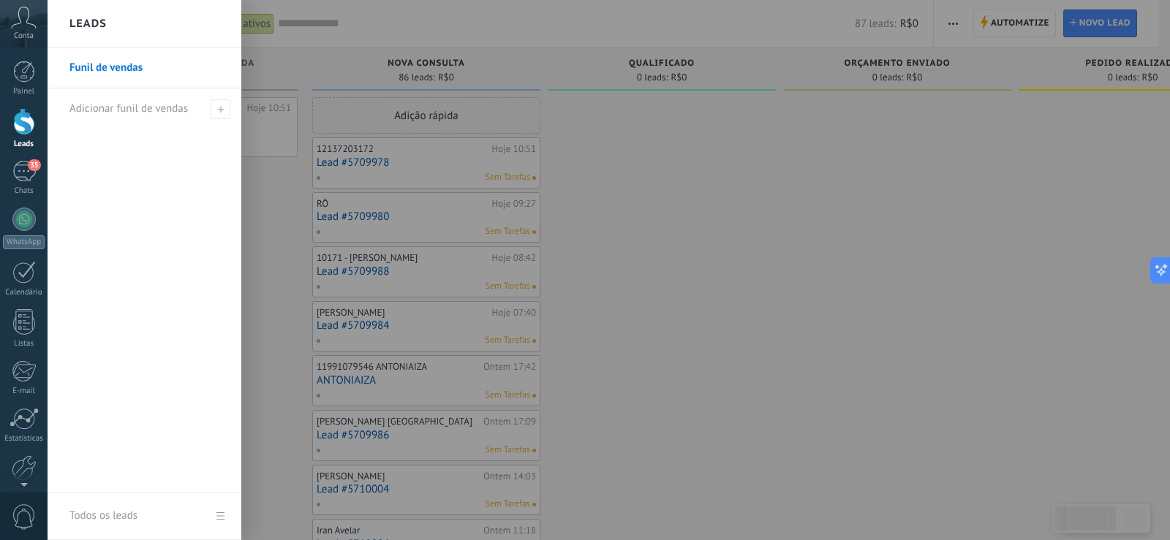
click at [214, 512] on link "Todos os leads" at bounding box center [145, 517] width 194 height 48
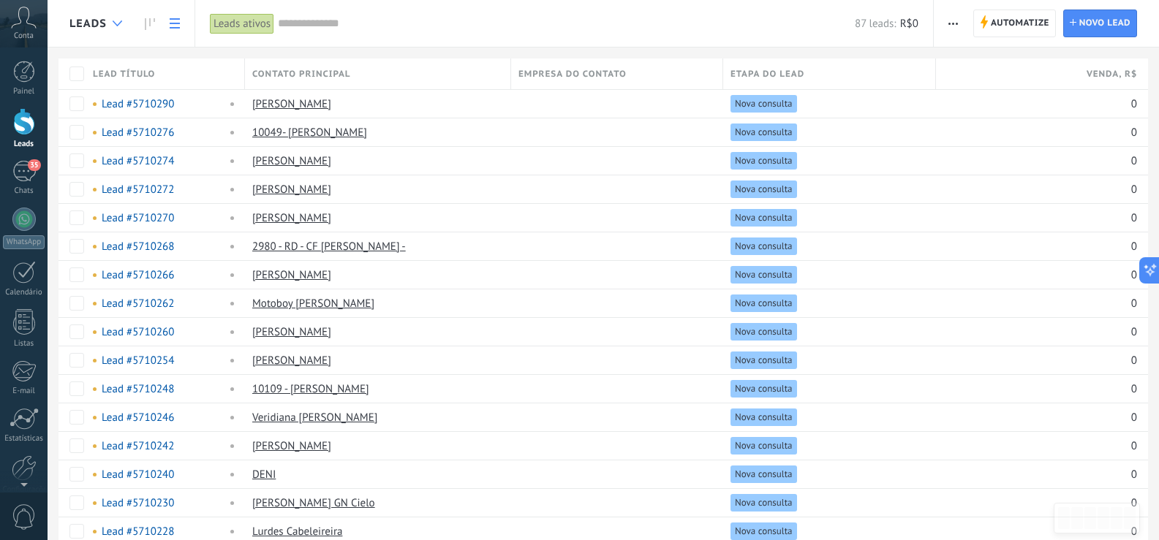
click at [115, 24] on icon at bounding box center [118, 23] width 10 height 6
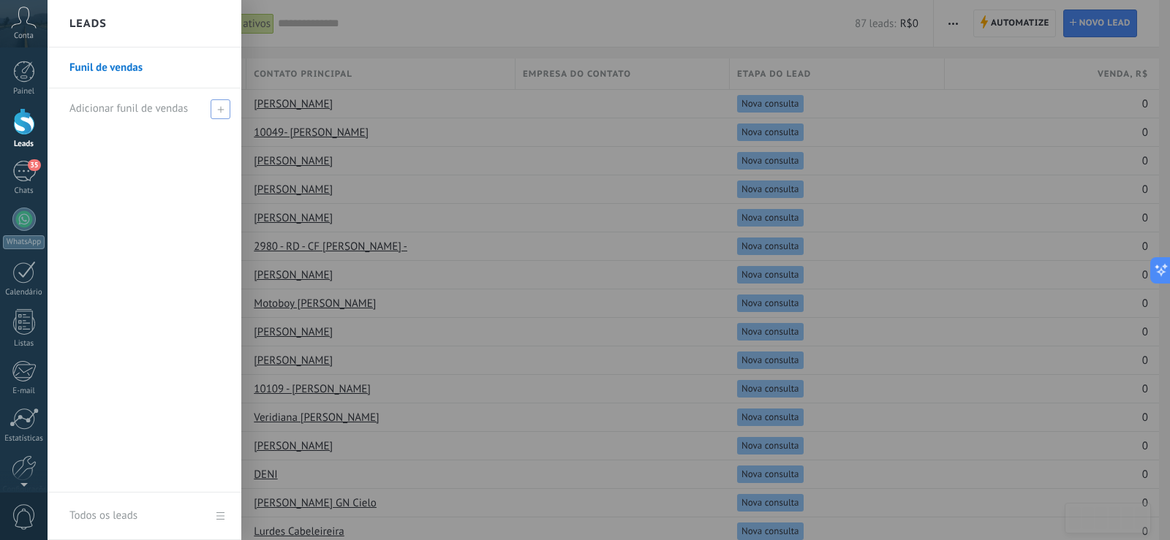
click at [113, 116] on div "Adicionar funil de vendas" at bounding box center [147, 108] width 157 height 40
click at [110, 107] on span "Adicionar funil de vendas" at bounding box center [128, 109] width 118 height 14
click at [358, 29] on div at bounding box center [633, 270] width 1170 height 540
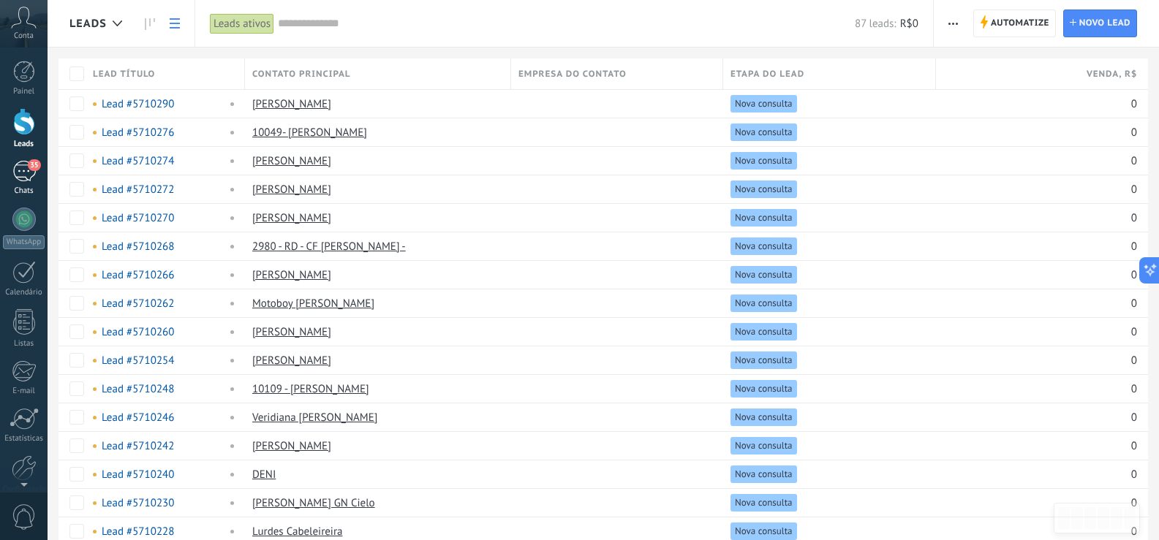
click at [20, 175] on div "35" at bounding box center [23, 171] width 23 height 21
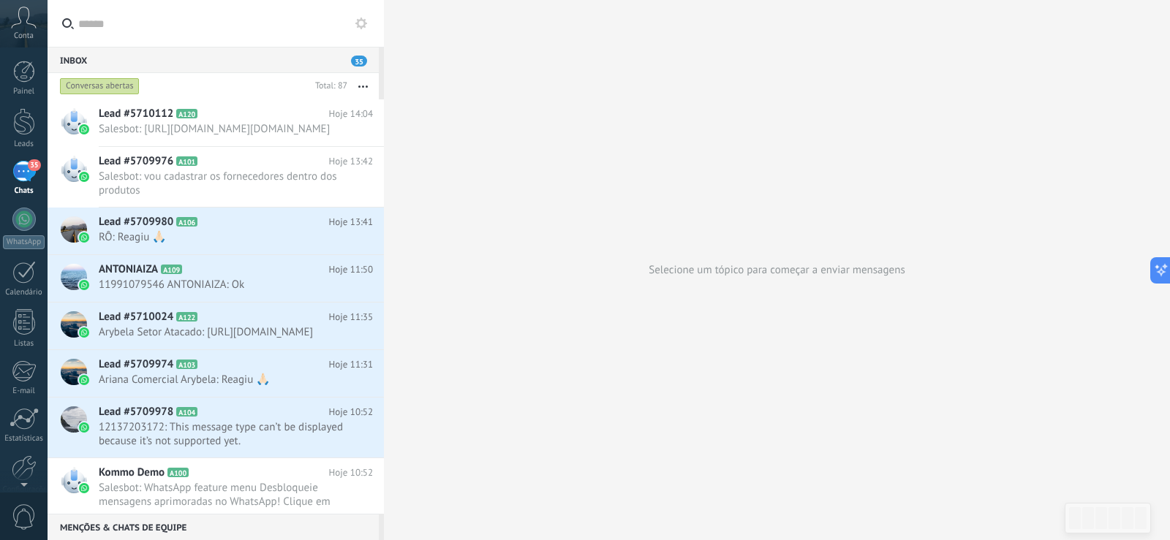
click at [31, 178] on div "35" at bounding box center [23, 171] width 23 height 21
click at [31, 115] on div at bounding box center [24, 121] width 22 height 27
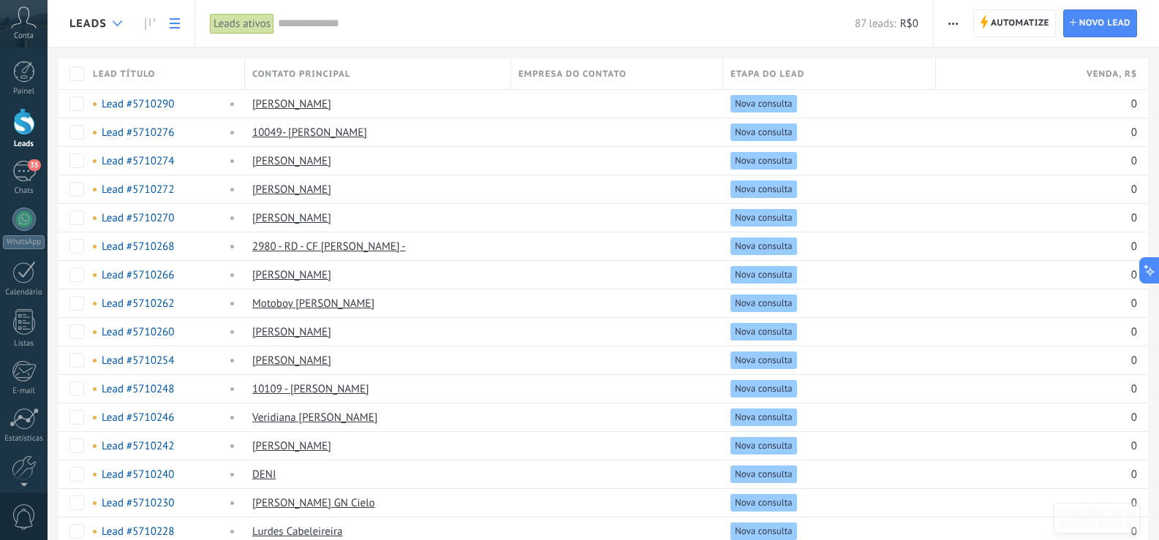
click at [120, 27] on div at bounding box center [117, 24] width 24 height 29
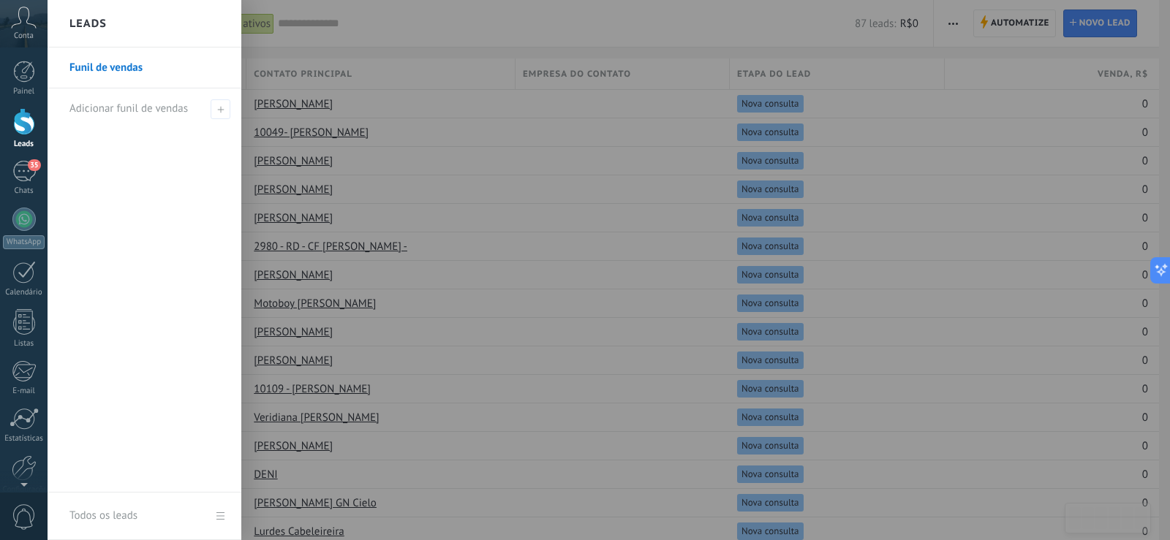
click at [300, 12] on div at bounding box center [633, 270] width 1170 height 540
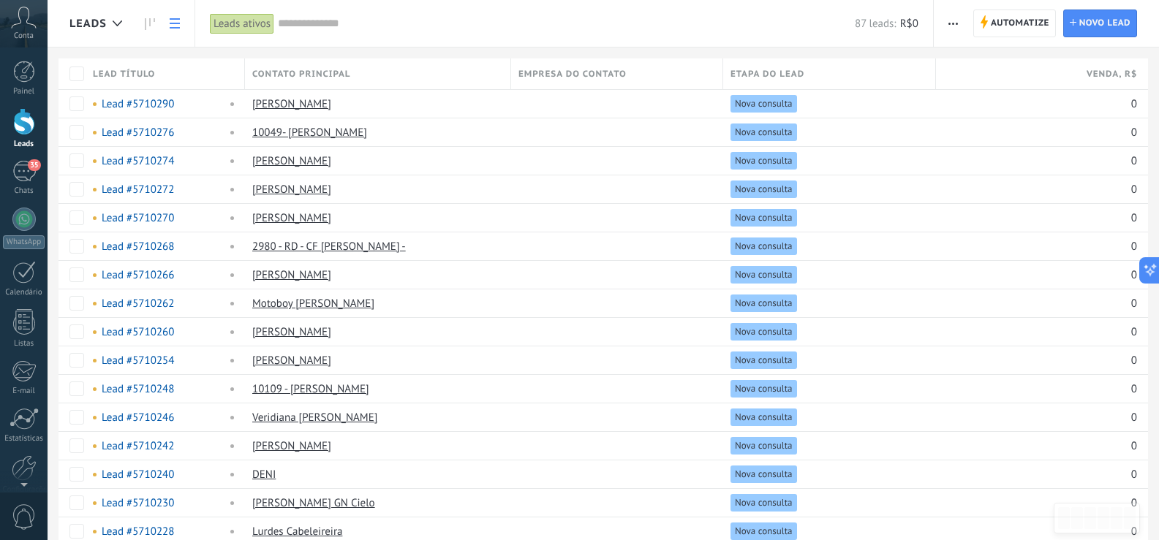
click at [954, 20] on span "button" at bounding box center [953, 24] width 10 height 28
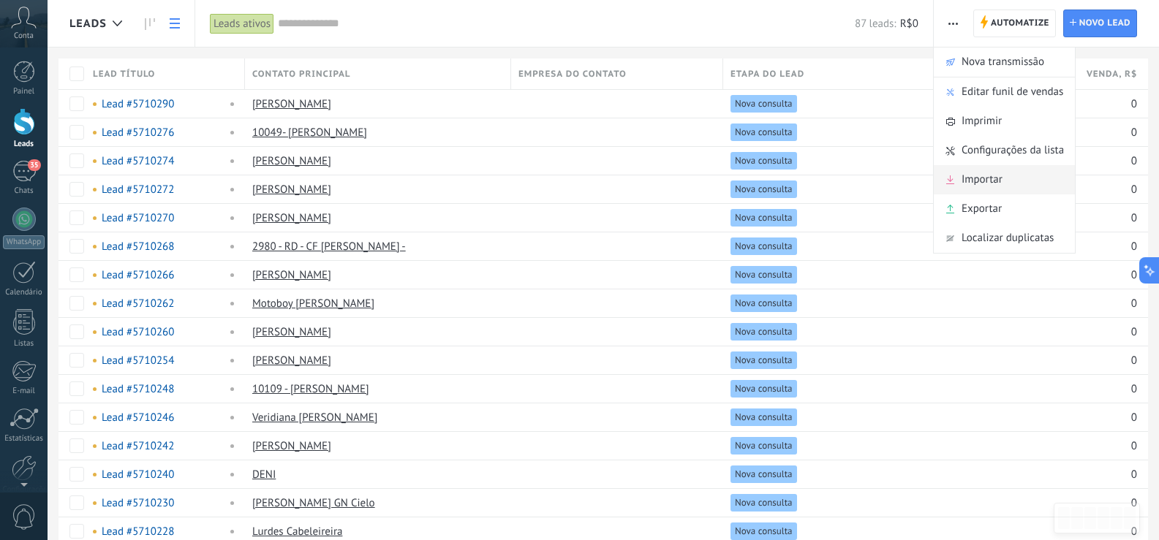
click at [1015, 176] on div "Importar" at bounding box center [1003, 179] width 141 height 29
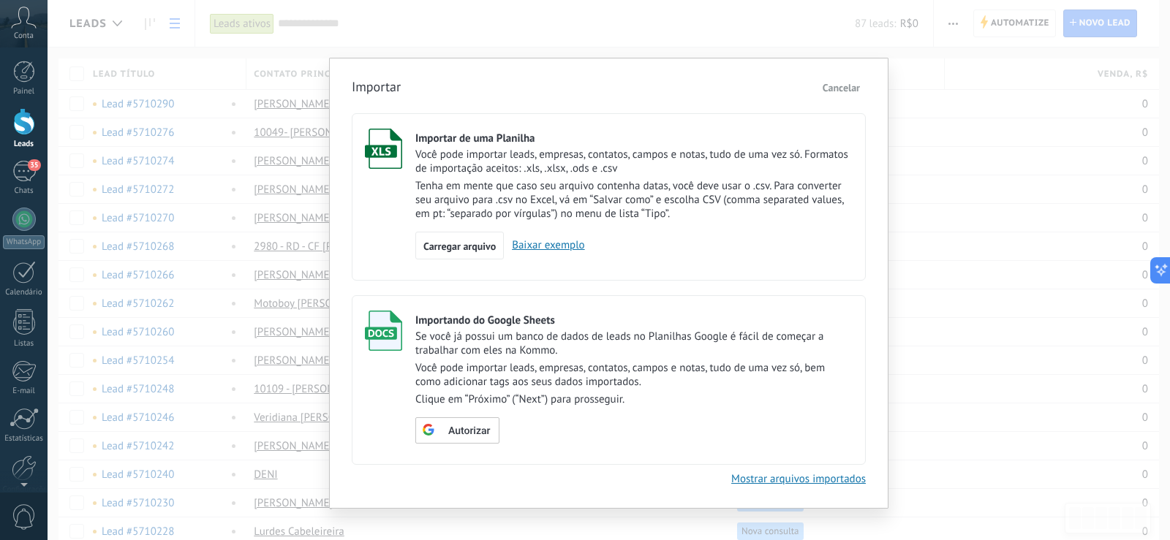
drag, startPoint x: 822, startPoint y: 92, endPoint x: 829, endPoint y: 90, distance: 7.6
click at [822, 92] on span "Cancelar" at bounding box center [840, 87] width 37 height 13
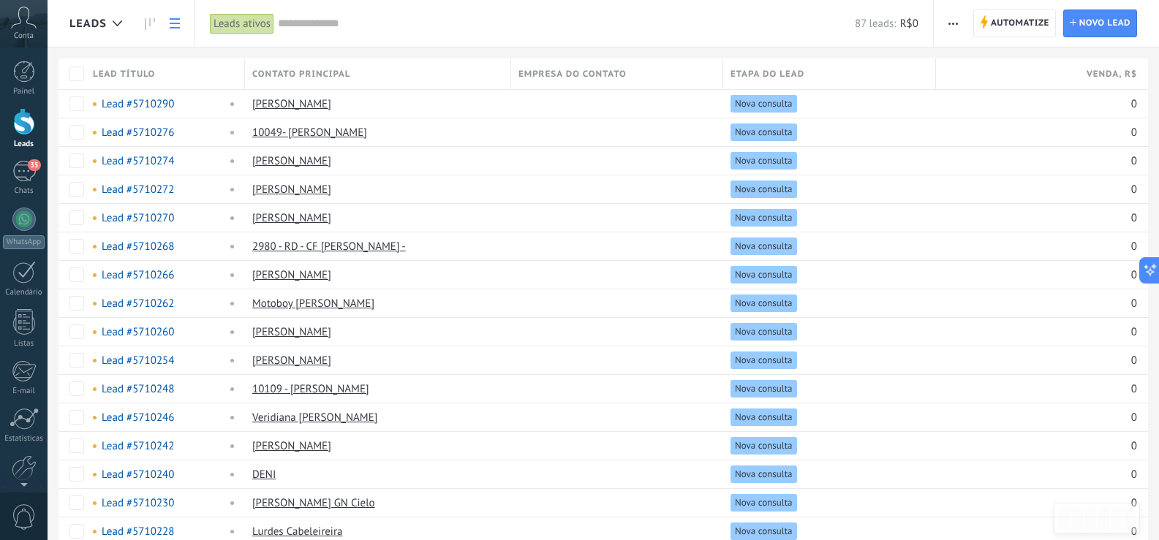
drag, startPoint x: 952, startPoint y: 26, endPoint x: 944, endPoint y: 29, distance: 9.5
click at [950, 29] on span "button" at bounding box center [953, 24] width 10 height 28
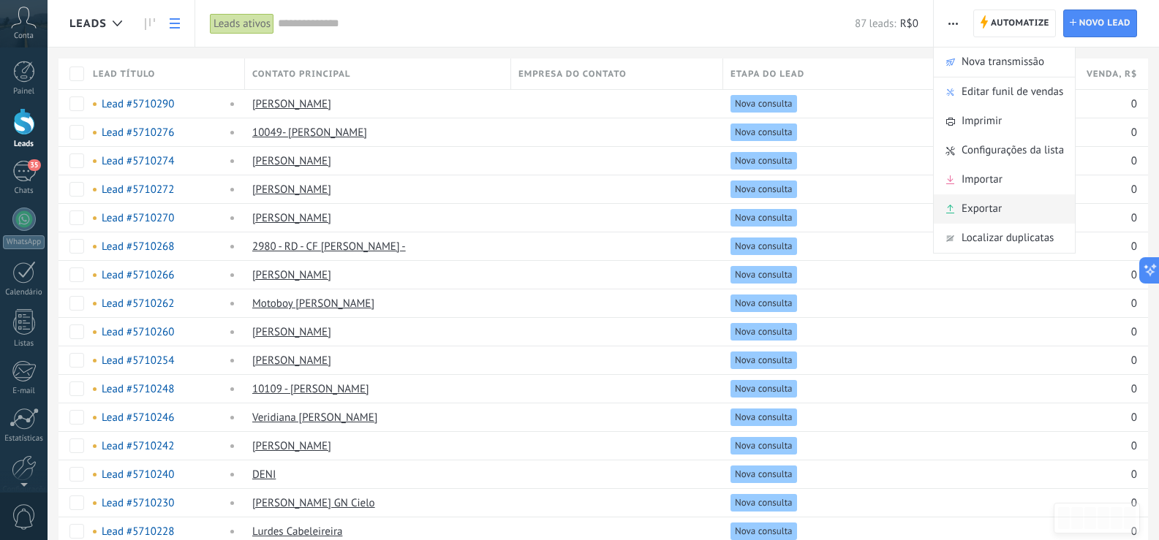
click at [996, 205] on span "Exportar" at bounding box center [981, 208] width 40 height 29
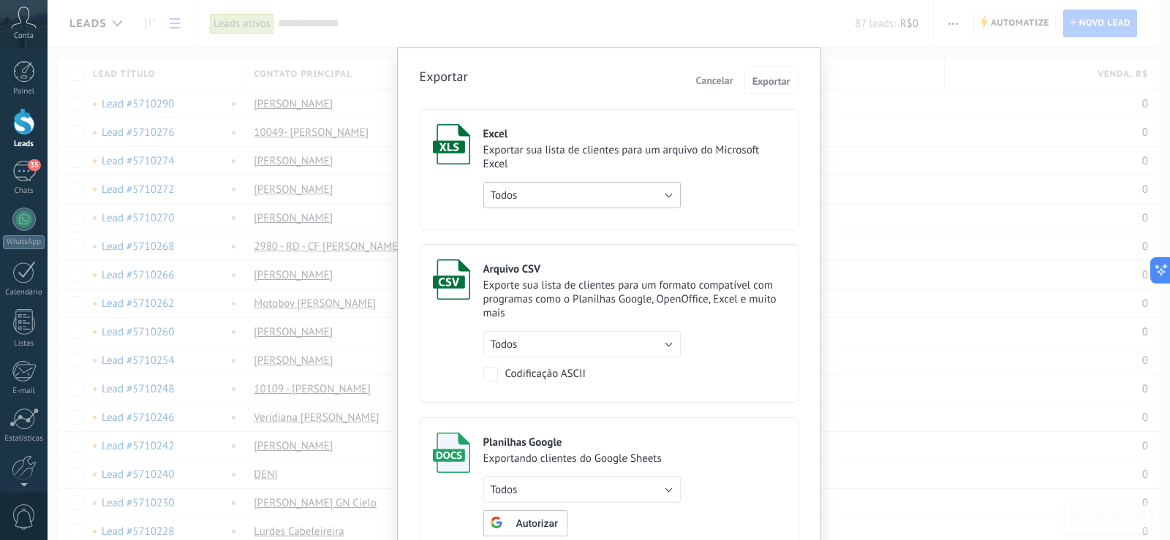
click at [577, 196] on button "Todos" at bounding box center [581, 195] width 197 height 26
click at [587, 224] on span "Todos (filtro aplicado)" at bounding box center [574, 220] width 201 height 14
click at [778, 79] on span "Exportar" at bounding box center [771, 81] width 38 height 10
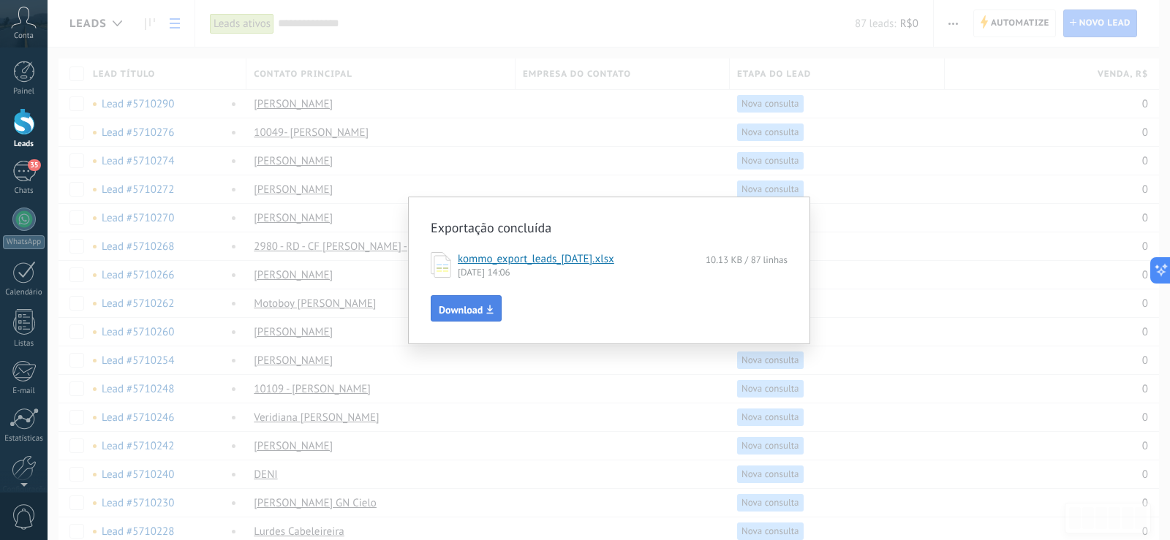
click at [463, 306] on span "Download" at bounding box center [461, 310] width 44 height 10
click at [625, 120] on div "Exportação concluída kommo_export_leads_[DATE].xlsx 10.13 KB / 87 linhas [DATE]…" at bounding box center [609, 270] width 1122 height 540
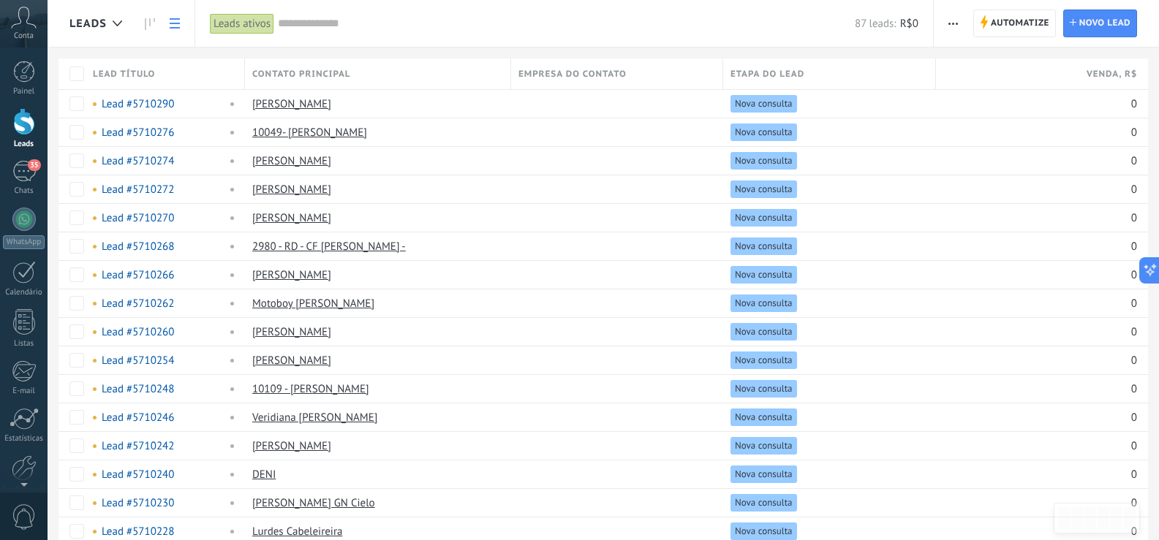
click at [28, 130] on div at bounding box center [24, 121] width 22 height 27
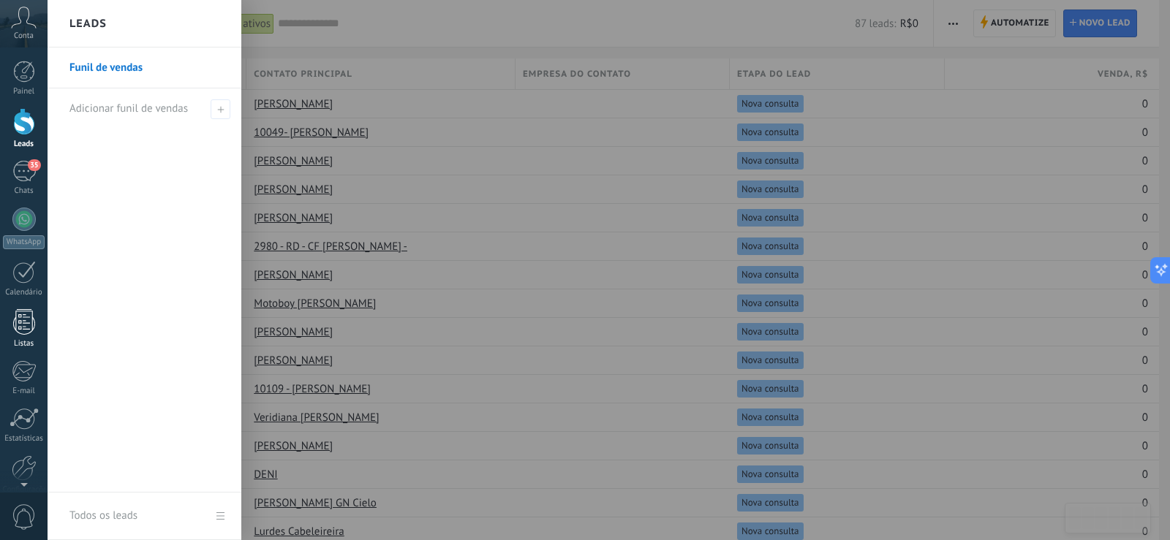
click at [20, 327] on div at bounding box center [24, 322] width 22 height 26
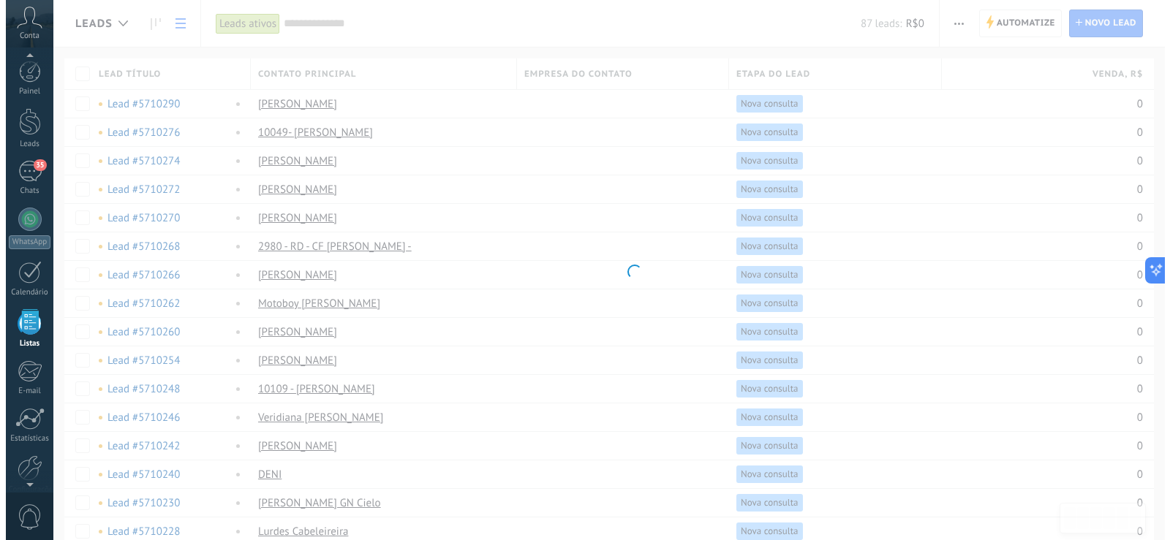
scroll to position [38, 0]
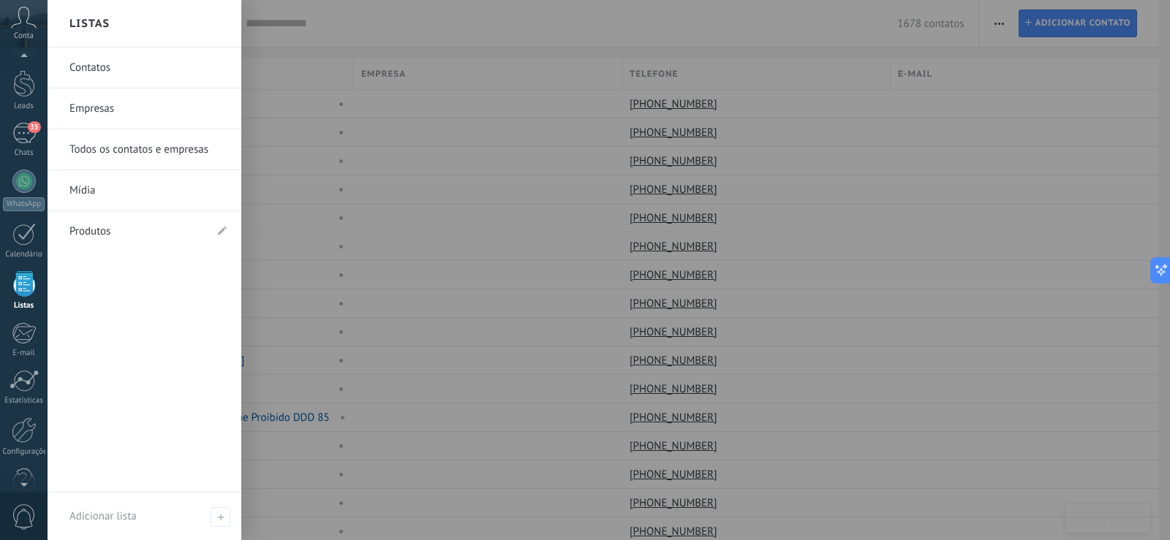
drag, startPoint x: 145, startPoint y: 240, endPoint x: 161, endPoint y: 246, distance: 16.2
click at [145, 240] on link "Produtos" at bounding box center [136, 231] width 135 height 41
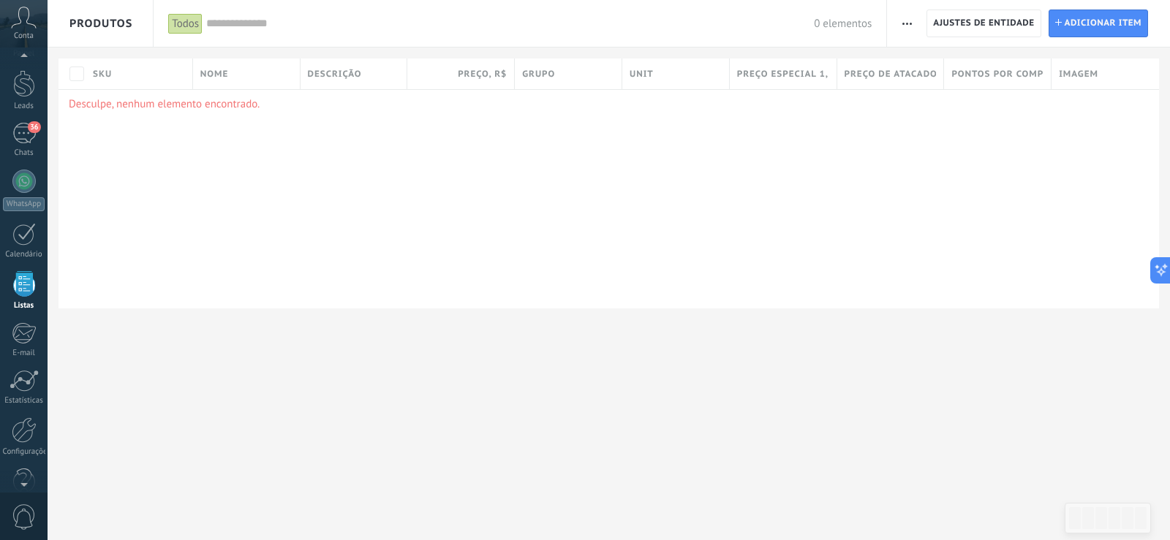
click at [912, 23] on button "button" at bounding box center [906, 24] width 21 height 28
click at [26, 436] on div at bounding box center [24, 430] width 25 height 26
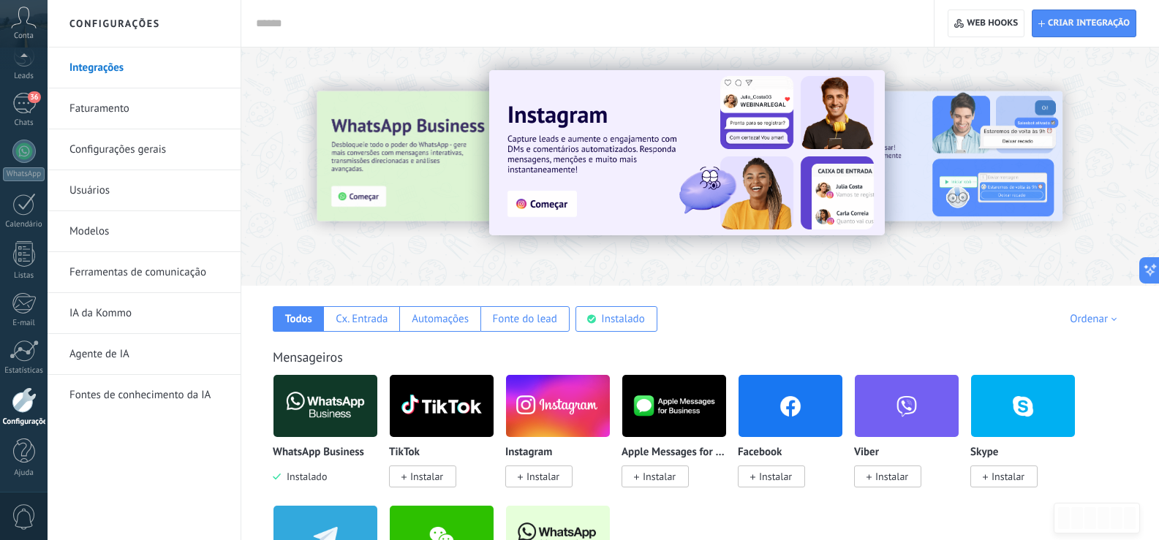
click at [126, 67] on link "Integrações" at bounding box center [147, 68] width 156 height 41
click at [99, 74] on link "Integrações" at bounding box center [147, 68] width 156 height 41
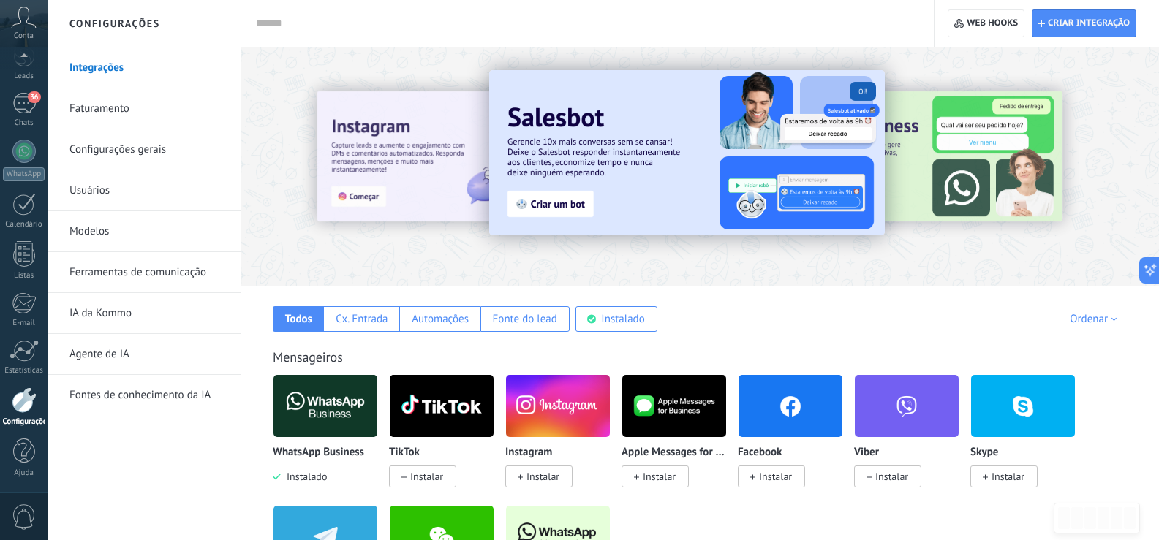
click at [110, 65] on link "Integrações" at bounding box center [147, 68] width 156 height 41
click at [388, 25] on input "text" at bounding box center [584, 23] width 657 height 15
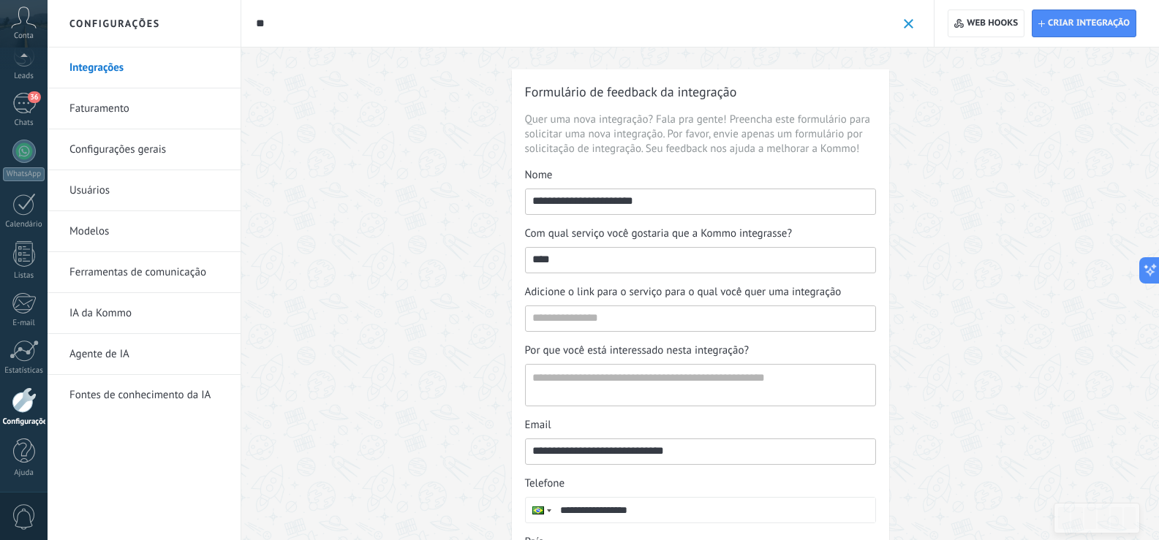
type input "*"
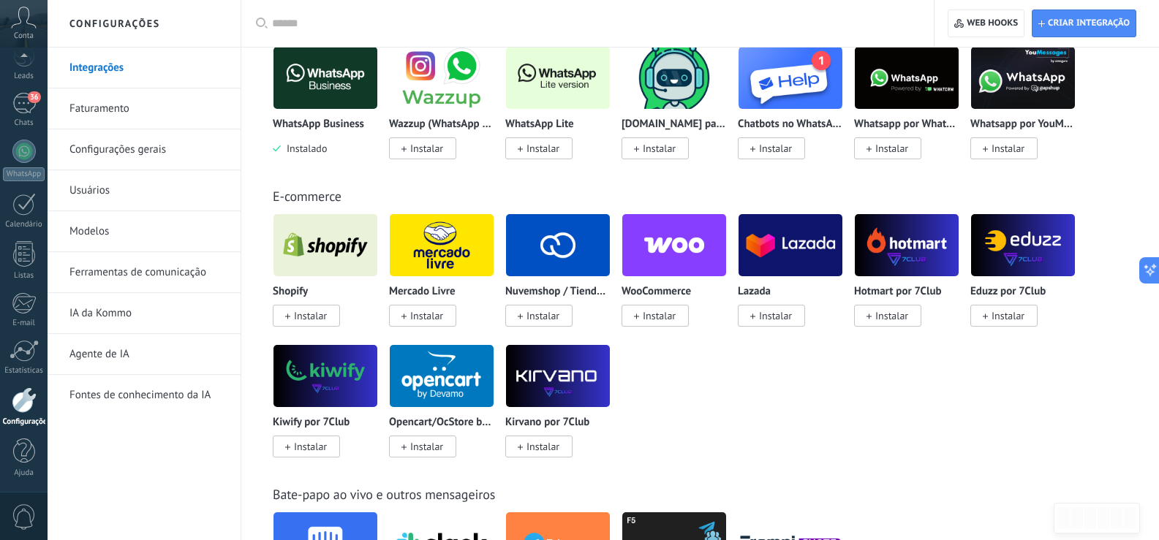
scroll to position [365, 0]
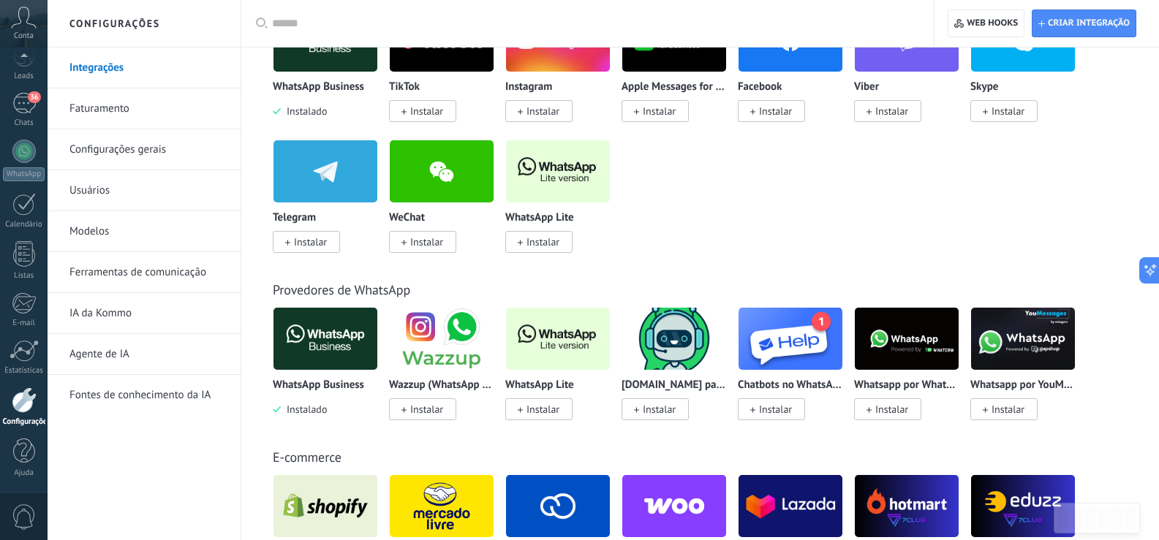
click at [338, 26] on input "text" at bounding box center [592, 23] width 641 height 15
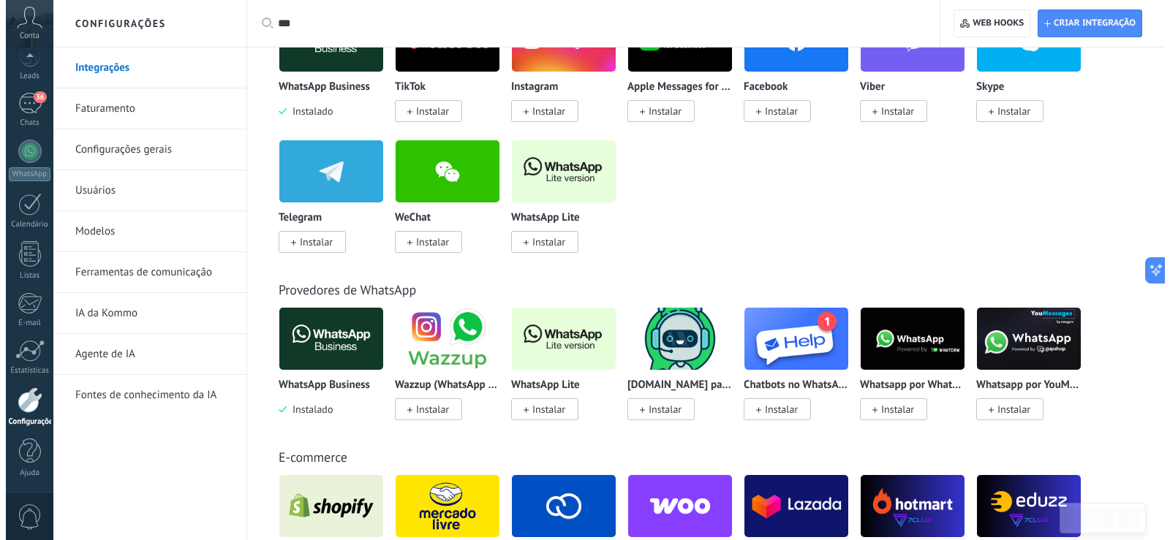
scroll to position [0, 0]
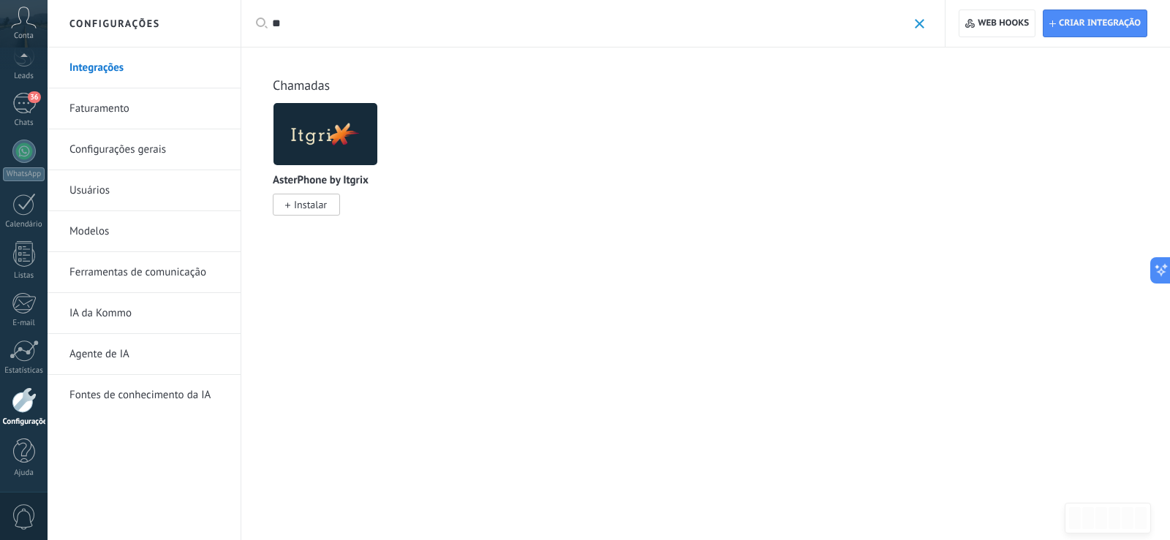
type input "*"
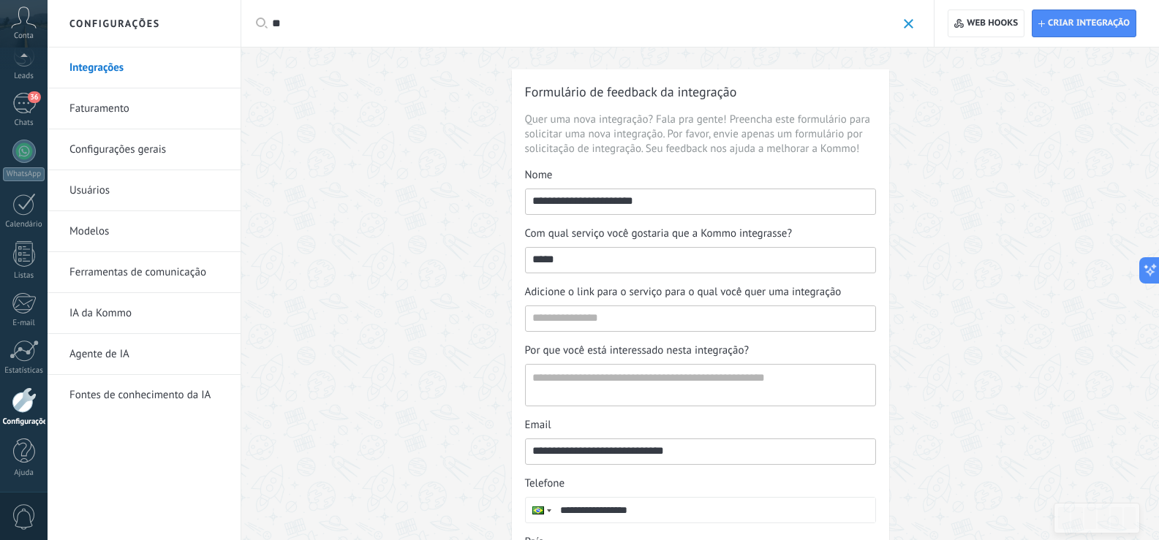
type input "*"
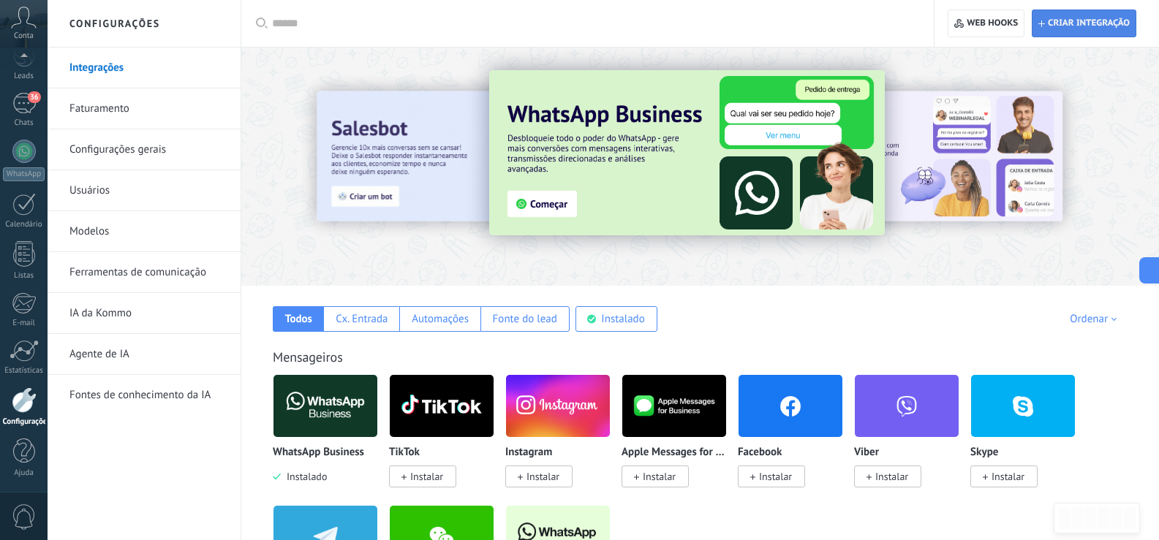
click at [1096, 31] on span "Criar integração" at bounding box center [1083, 23] width 91 height 26
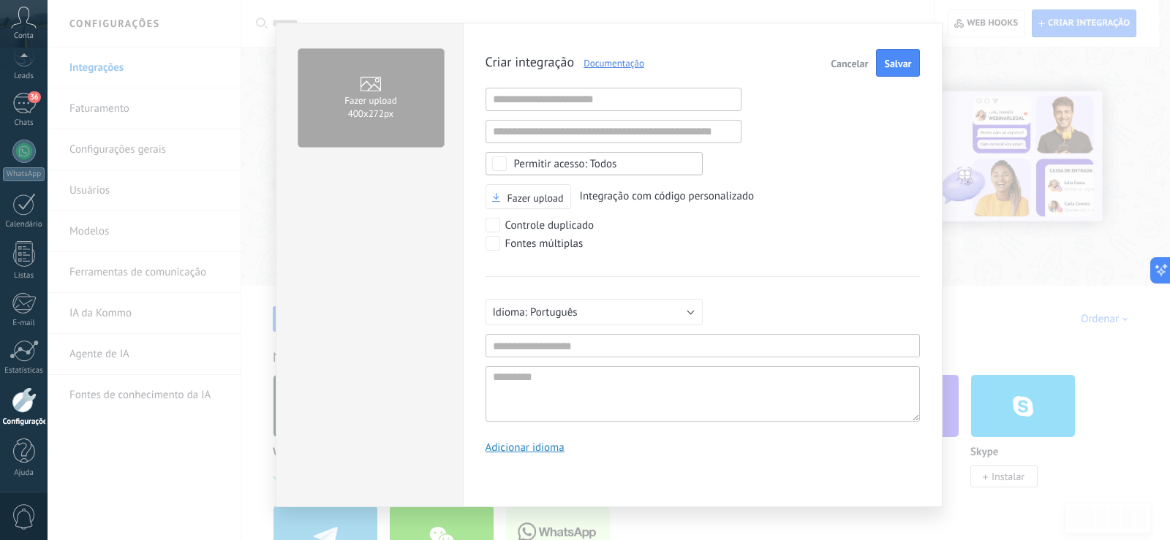
scroll to position [38, 0]
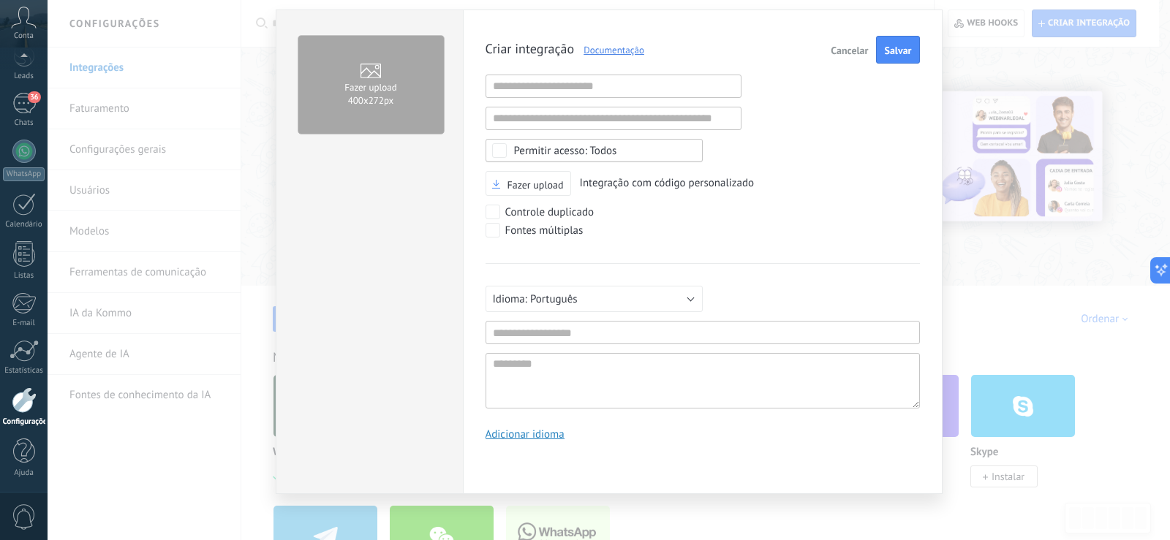
click at [624, 53] on link "Documentação" at bounding box center [609, 50] width 70 height 12
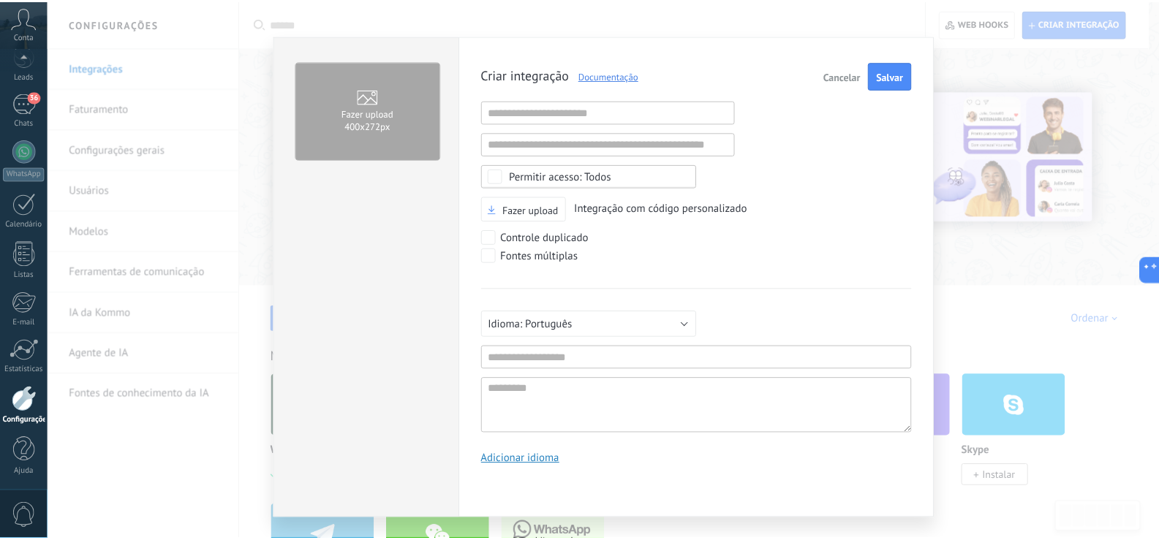
scroll to position [0, 0]
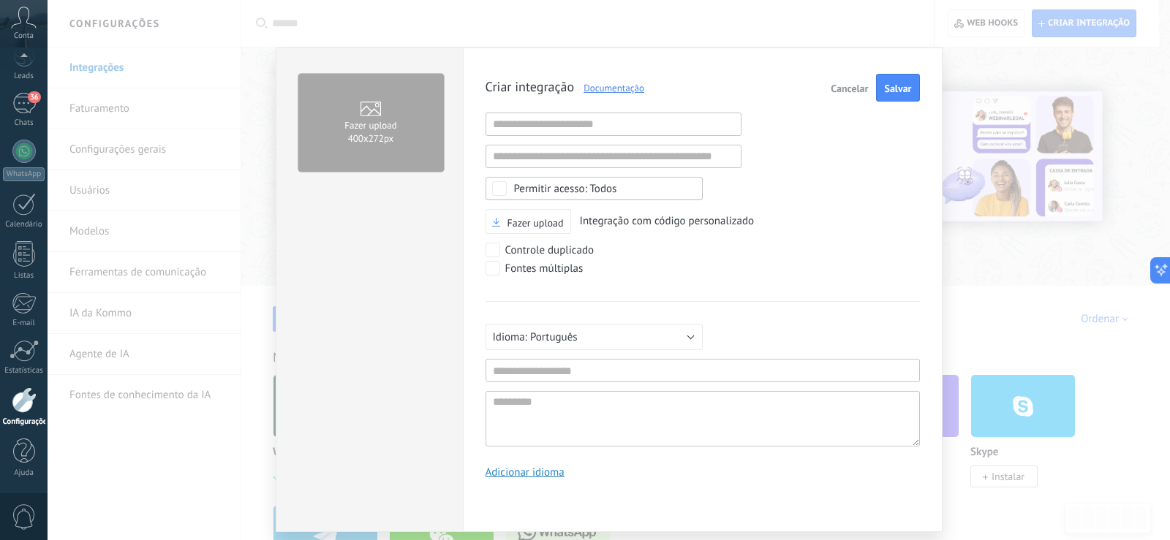
click at [847, 85] on span "Cancelar" at bounding box center [848, 88] width 37 height 10
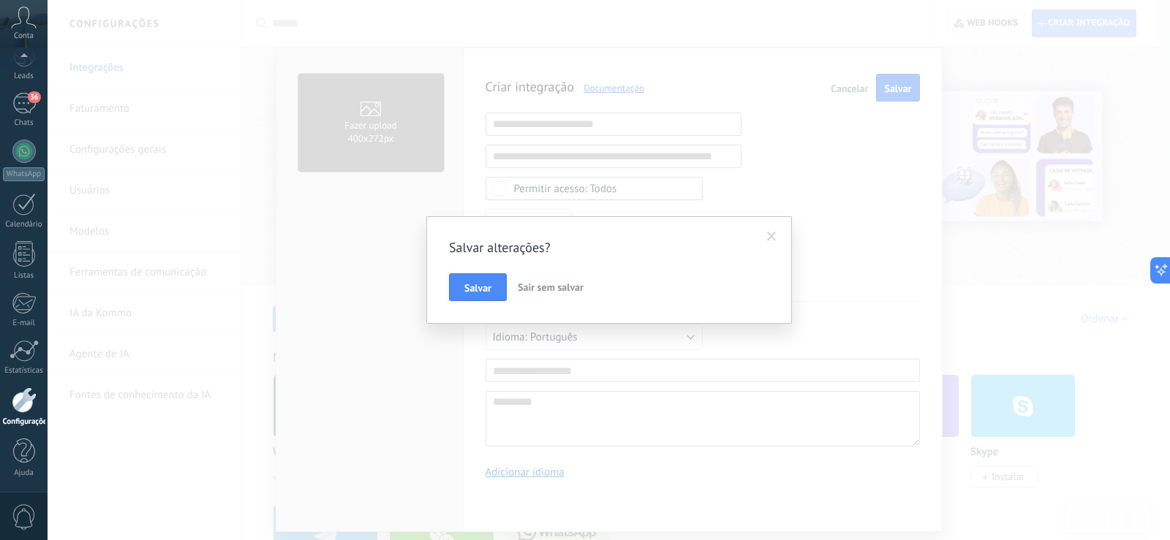
click at [549, 287] on span "Sair sem salvar" at bounding box center [551, 287] width 66 height 13
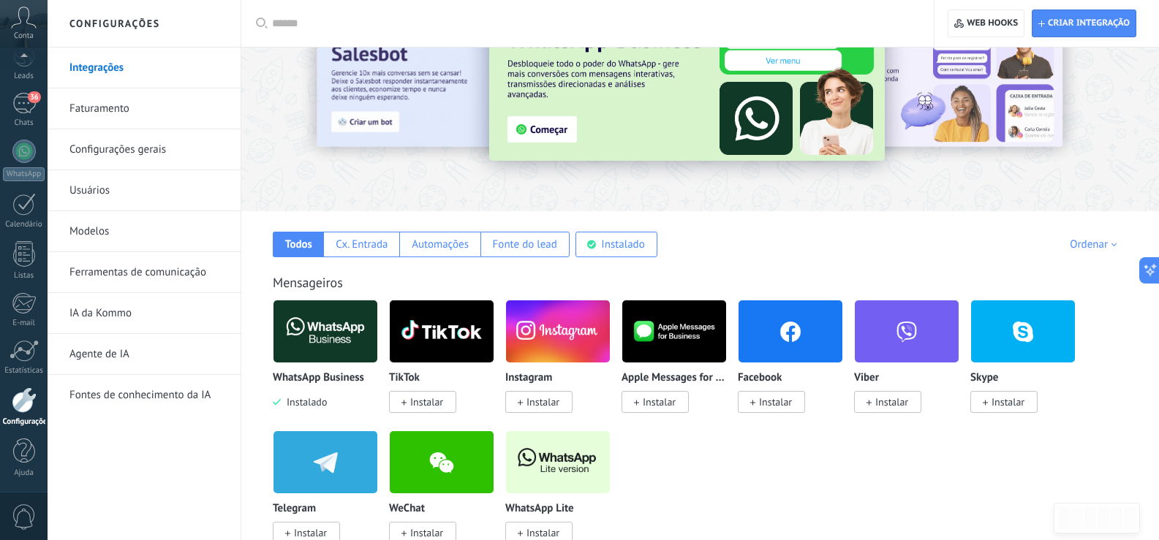
scroll to position [73, 0]
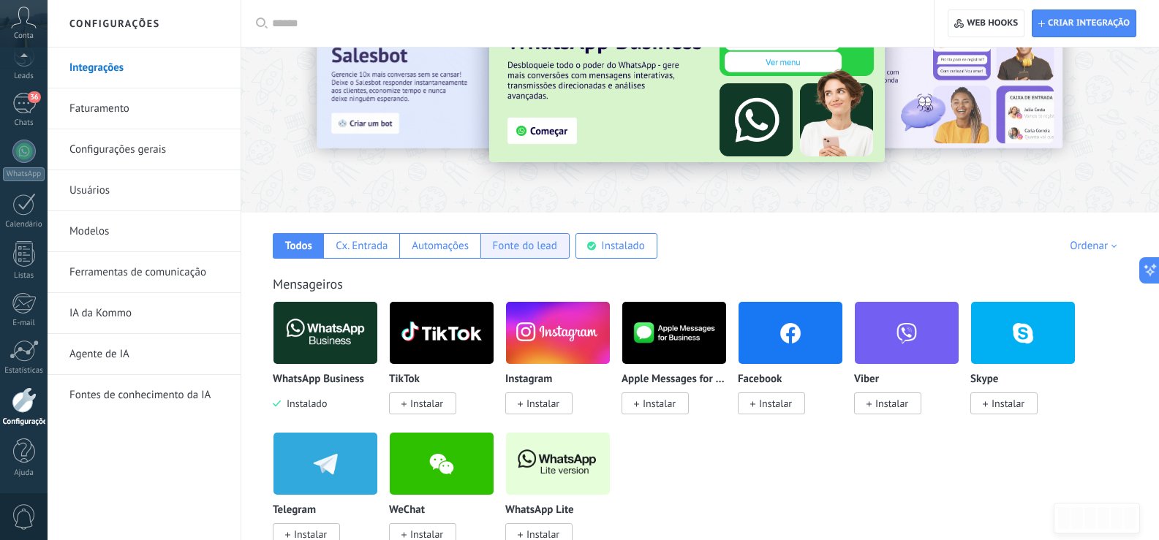
click at [526, 249] on div "Fonte do lead" at bounding box center [525, 246] width 64 height 14
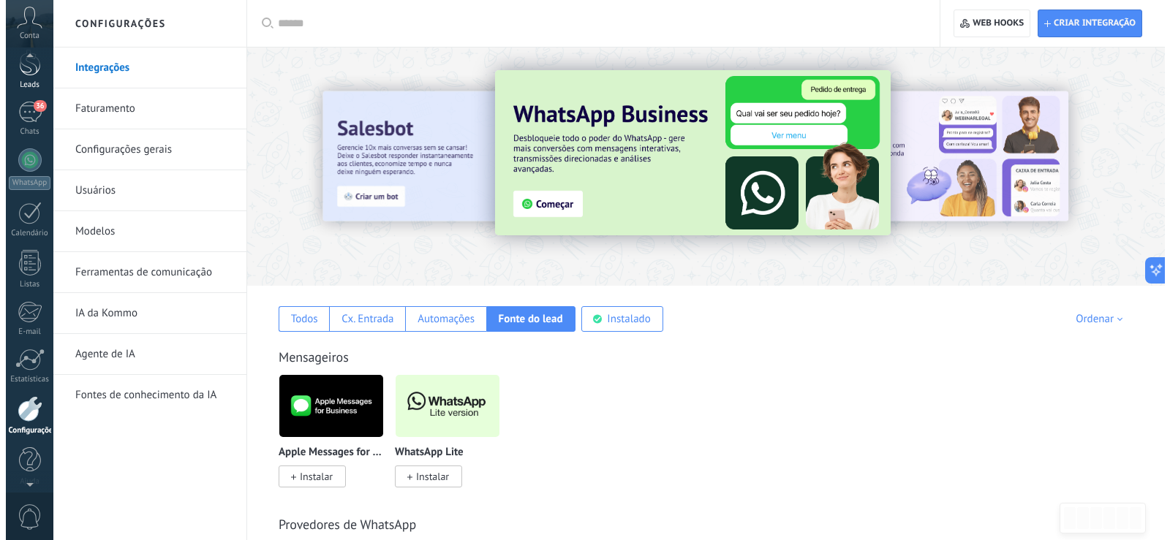
scroll to position [57, 0]
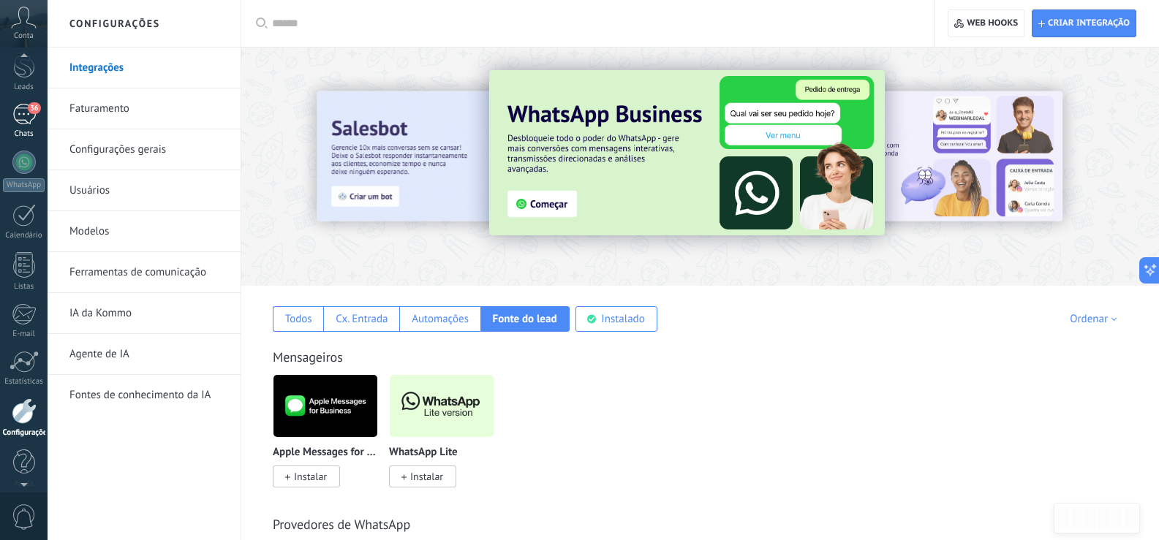
click at [30, 117] on div "36" at bounding box center [23, 114] width 23 height 21
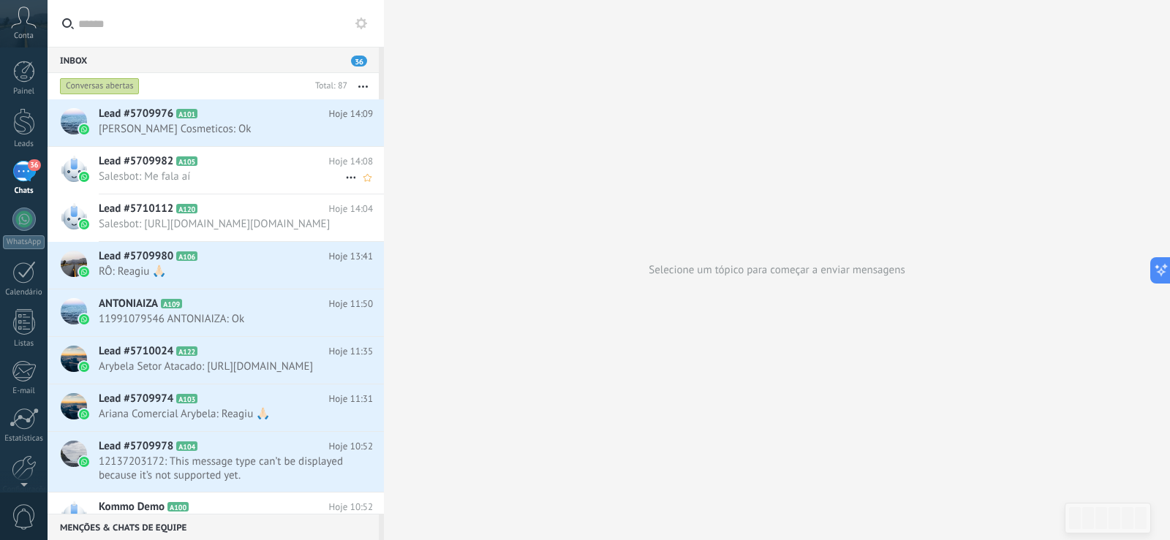
click at [224, 179] on span "Salesbot: Me fala aí" at bounding box center [222, 177] width 246 height 14
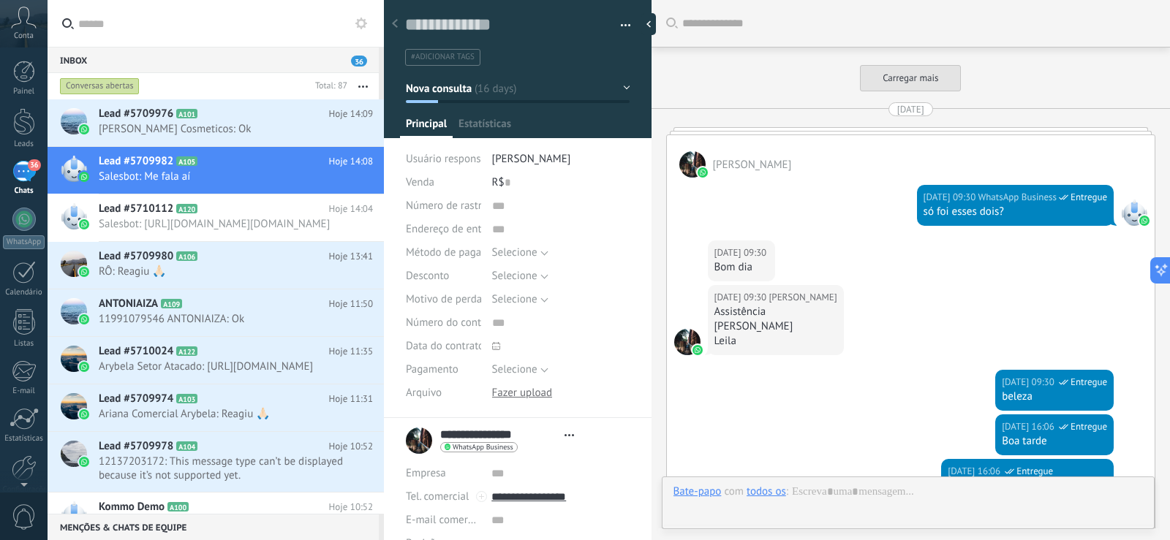
type textarea "**********"
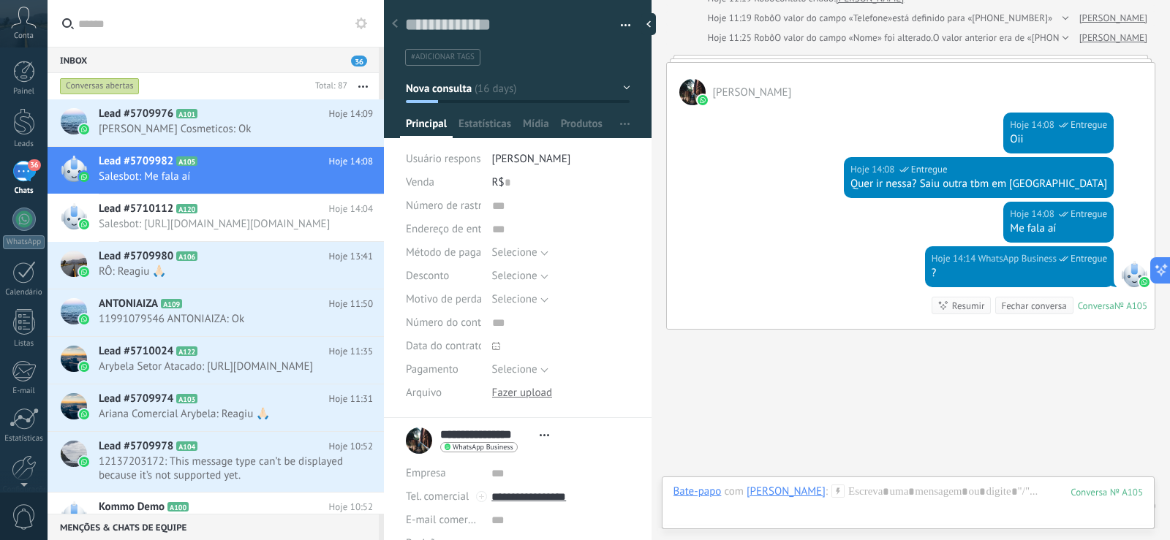
scroll to position [2999, 0]
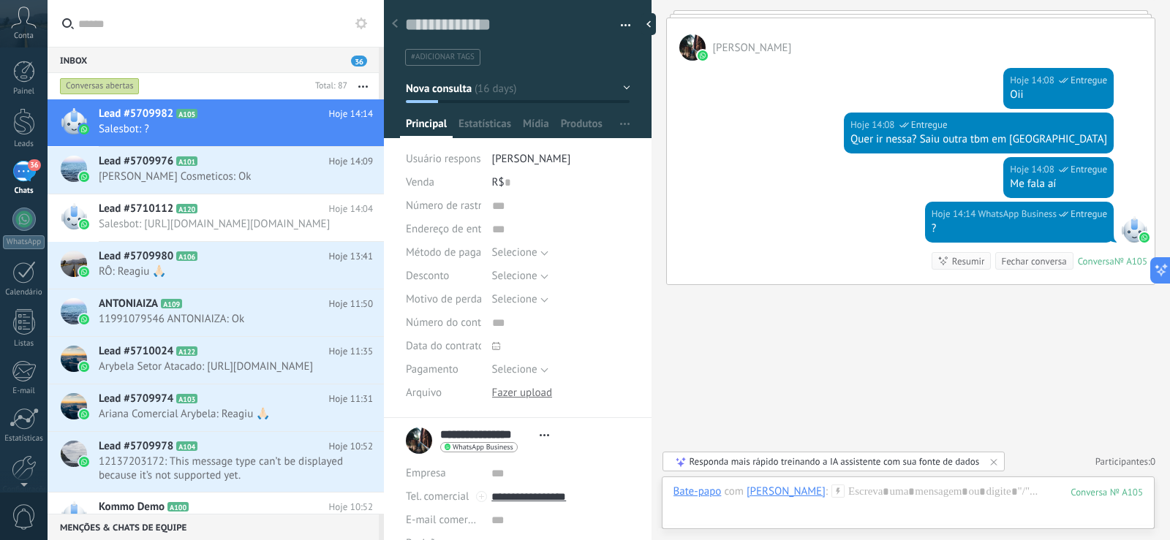
click at [179, 82] on div "Conversas abertas" at bounding box center [183, 86] width 252 height 26
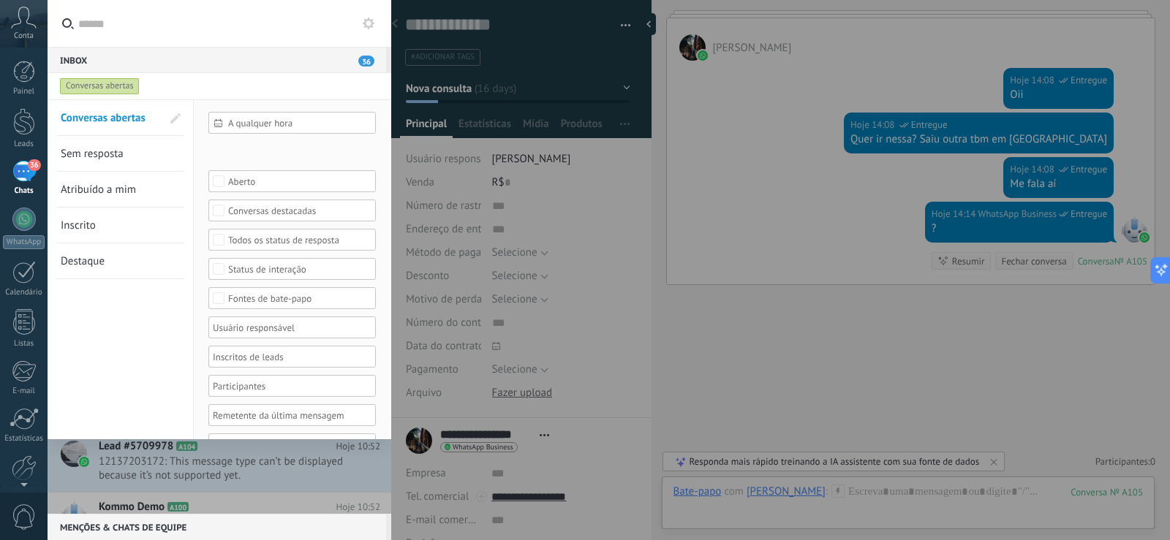
click at [238, 30] on input "text" at bounding box center [227, 23] width 298 height 47
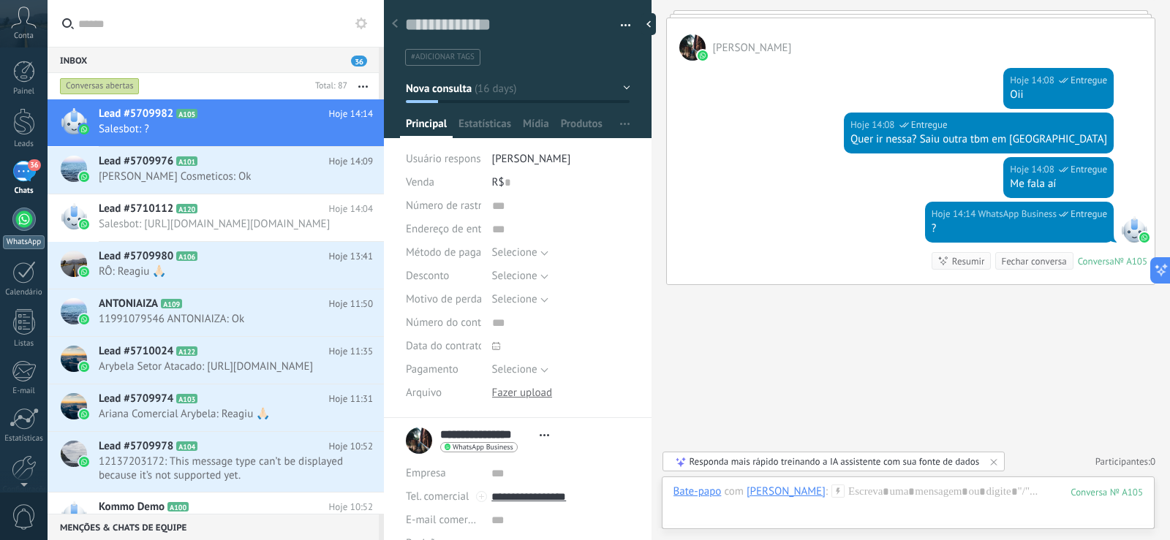
click at [26, 209] on div at bounding box center [23, 219] width 23 height 23
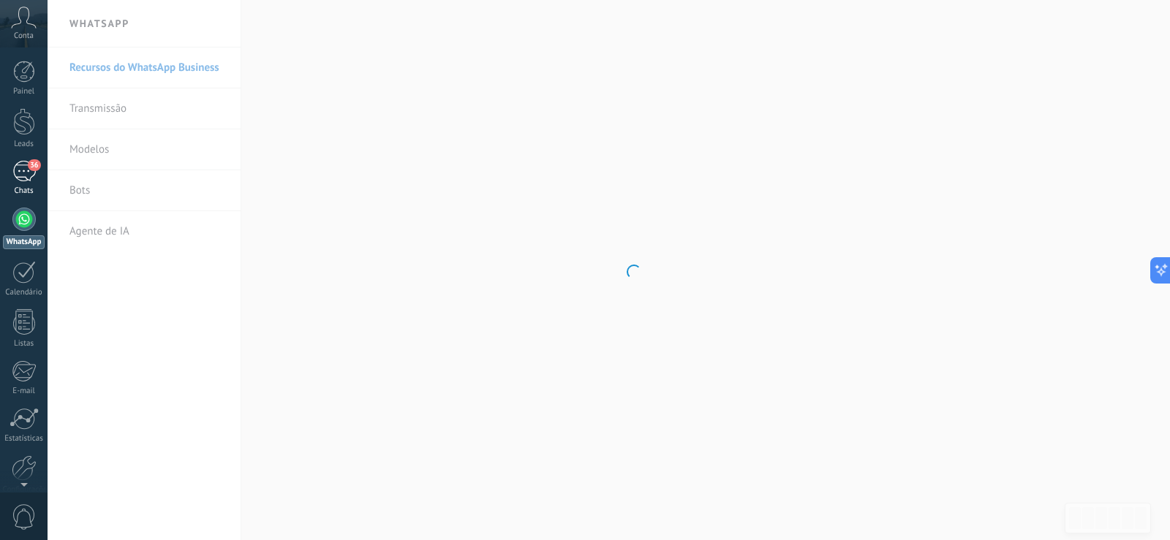
click at [25, 173] on div "36" at bounding box center [23, 171] width 23 height 21
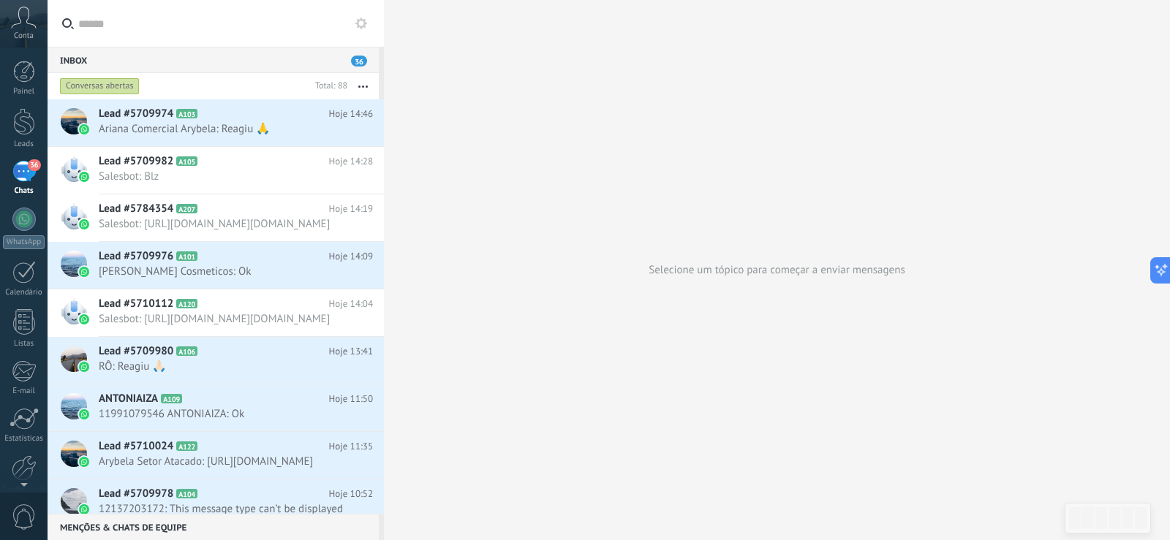
drag, startPoint x: 186, startPoint y: 458, endPoint x: 181, endPoint y: 514, distance: 55.7
drag, startPoint x: 181, startPoint y: 514, endPoint x: 745, endPoint y: 164, distance: 663.1
click at [772, 149] on div "Selecione um tópico para começar a enviar mensagens" at bounding box center [777, 270] width 786 height 540
click at [25, 466] on link "Configurações" at bounding box center [24, 459] width 48 height 39
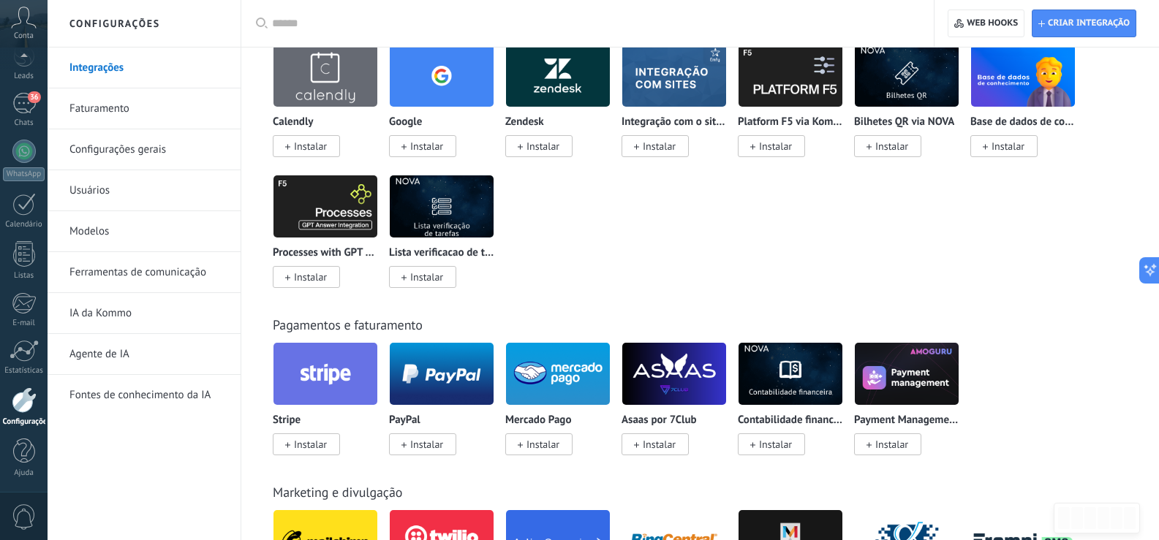
scroll to position [1681, 0]
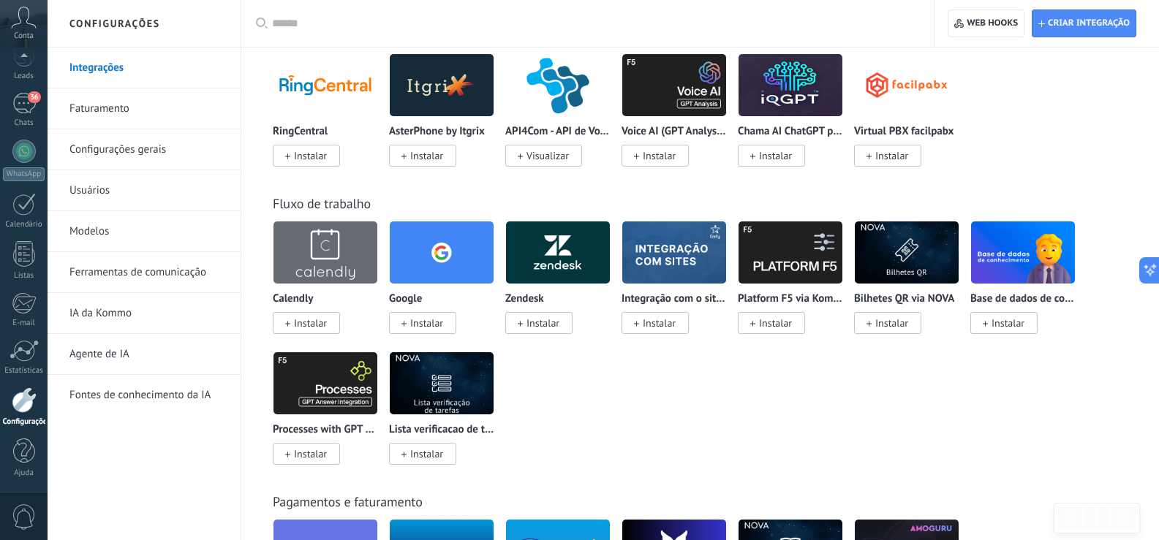
click at [353, 29] on input "text" at bounding box center [592, 23] width 641 height 15
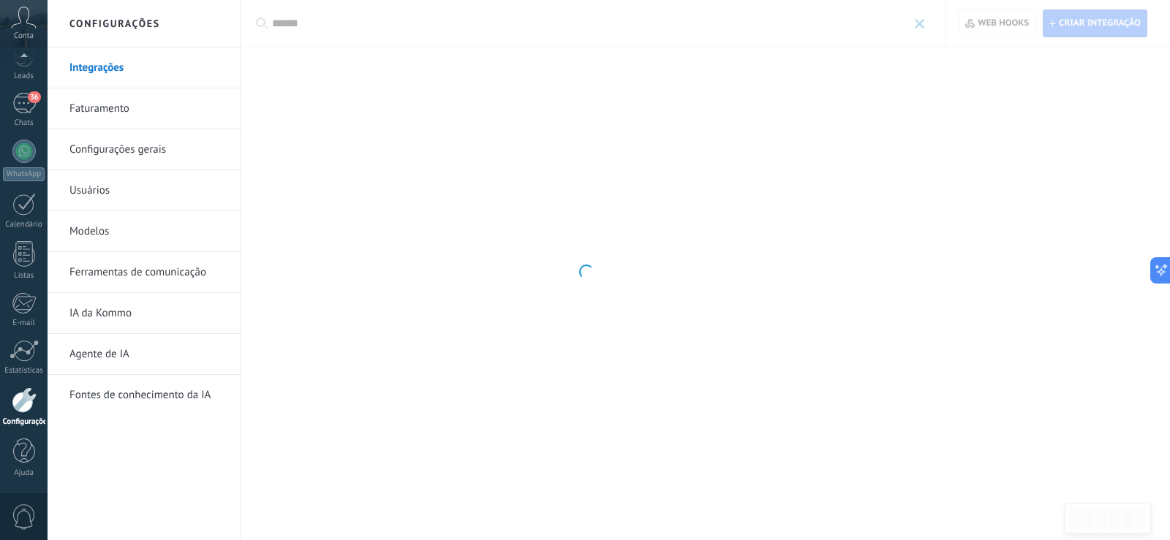
type input "******"
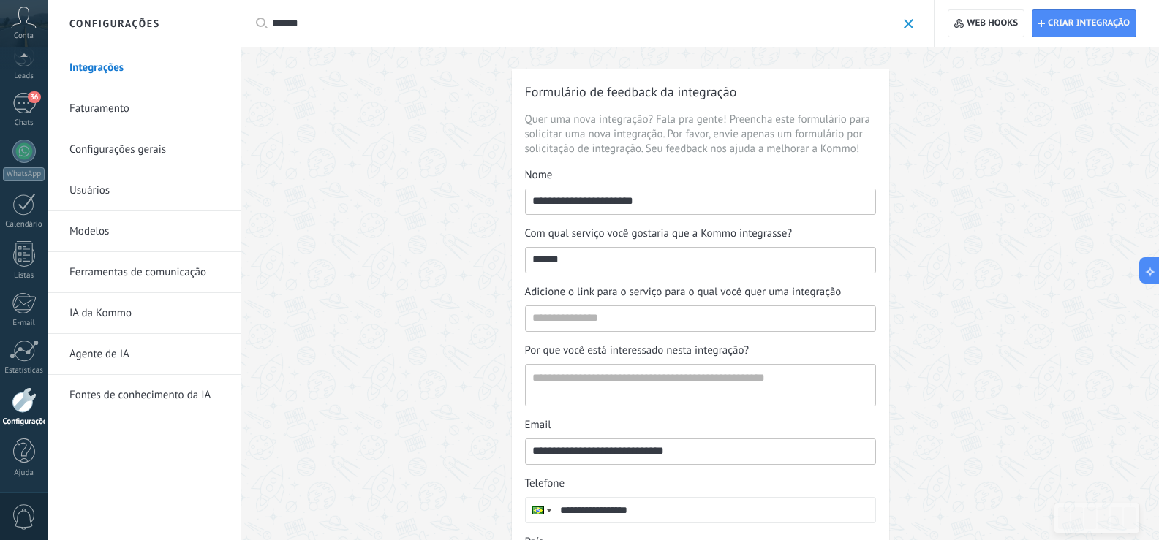
click at [907, 27] on span at bounding box center [909, 24] width 10 height 10
